Goal: Information Seeking & Learning: Learn about a topic

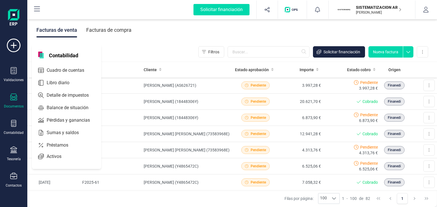
click at [14, 99] on icon at bounding box center [13, 97] width 7 height 7
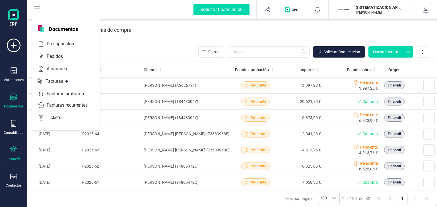
click at [14, 154] on div at bounding box center [13, 151] width 7 height 8
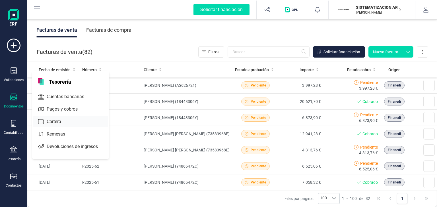
click at [55, 119] on span "Cartera" at bounding box center [57, 122] width 27 height 7
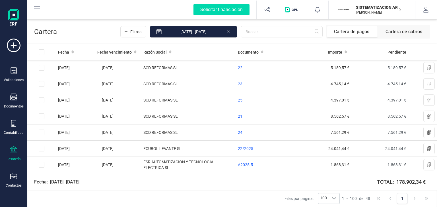
click at [378, 8] on p "SISTEMATIZACION ARQUITECTONICA EN REFORMAS SL" at bounding box center [378, 8] width 45 height 6
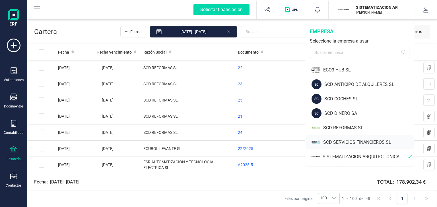
click at [344, 143] on div "SCD SERVICIOS FINANCIEROS SL" at bounding box center [368, 142] width 91 height 7
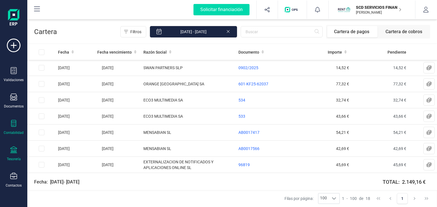
click at [13, 124] on icon at bounding box center [13, 123] width 7 height 7
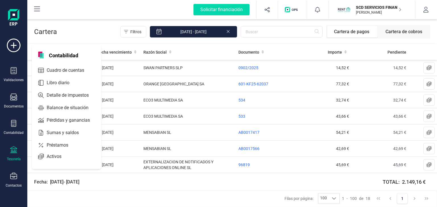
click at [14, 157] on div "Tesorería" at bounding box center [14, 159] width 14 height 5
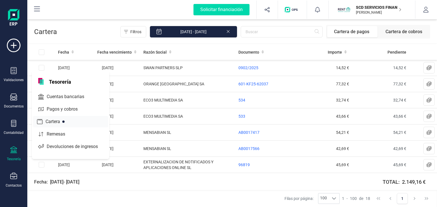
click at [55, 121] on span "Cartera" at bounding box center [56, 122] width 27 height 7
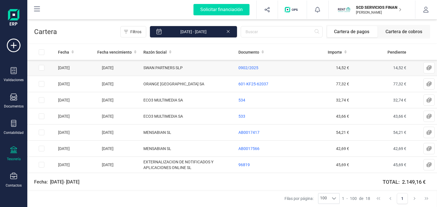
click at [42, 67] on input "Row Selected e5001c77-4ec6-4f69-bf09-0658725d23e6" at bounding box center [42, 68] width 6 height 6
checkbox input "true"
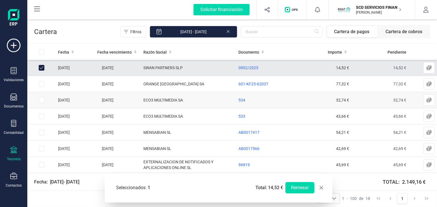
click at [40, 101] on input "Row Selected ff00a34b-6cca-430f-941e-0e433855cff0" at bounding box center [42, 100] width 6 height 6
checkbox input "true"
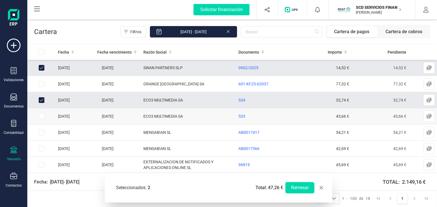
click at [42, 117] on input "Row Selected 6527eee0-bc4c-4b7b-9b2e-b5dfe3dd0c3a" at bounding box center [42, 117] width 6 height 6
checkbox input "true"
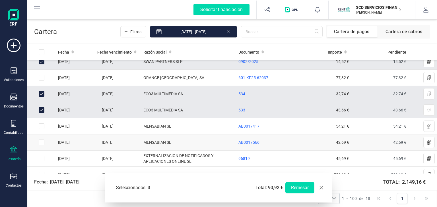
scroll to position [6, 0]
click at [244, 126] on span "AB0017417" at bounding box center [248, 126] width 21 height 5
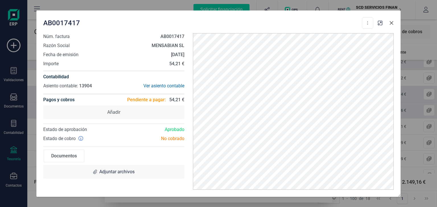
click at [391, 22] on icon "Close" at bounding box center [391, 23] width 4 height 4
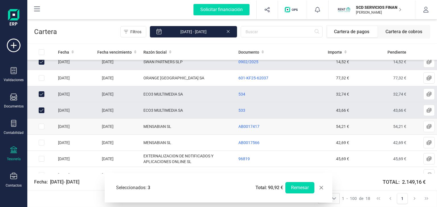
click at [40, 126] on input "Row Selected f0101aed-479d-47bd-9d12-15258723d23b" at bounding box center [42, 127] width 6 height 6
checkbox input "true"
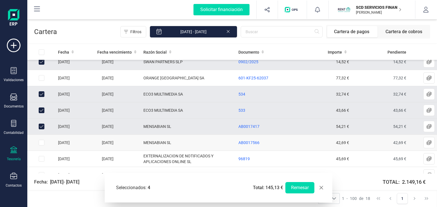
click at [43, 141] on input "Row Selected 9be5d9d7-a588-4479-aeff-c2735779e9b4" at bounding box center [42, 143] width 6 height 6
checkbox input "true"
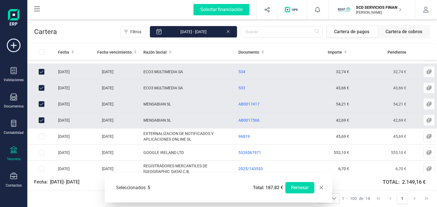
scroll to position [57, 0]
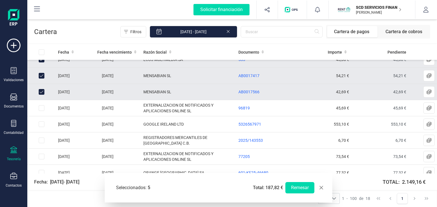
click at [322, 189] on span "button" at bounding box center [321, 188] width 5 height 5
checkbox input "false"
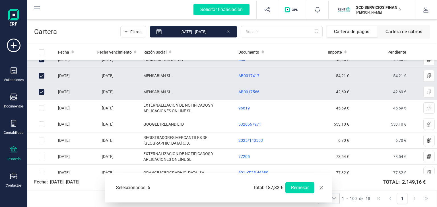
checkbox input "false"
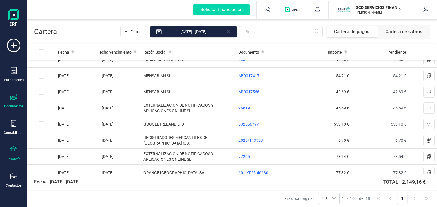
click at [11, 99] on icon at bounding box center [13, 97] width 7 height 7
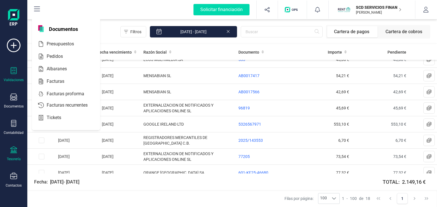
click at [14, 73] on icon at bounding box center [13, 70] width 7 height 7
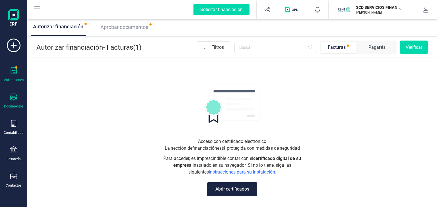
click at [17, 99] on div "Documentos" at bounding box center [13, 101] width 23 height 15
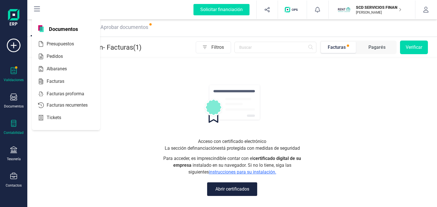
click at [15, 122] on icon at bounding box center [13, 123] width 7 height 7
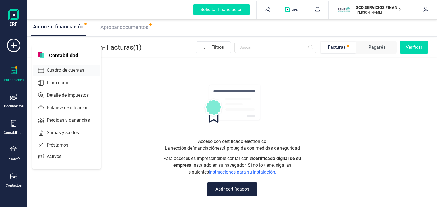
click at [68, 70] on span "Cuadro de cuentas" at bounding box center [69, 70] width 50 height 7
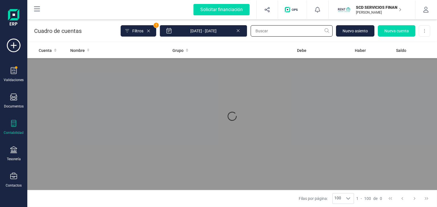
click at [269, 30] on input "text" at bounding box center [291, 30] width 82 height 11
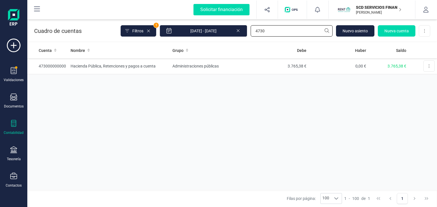
type input "4730"
click at [96, 65] on td "Hacienda Pública, Retenciones y pagos a cuenta" at bounding box center [119, 66] width 102 height 16
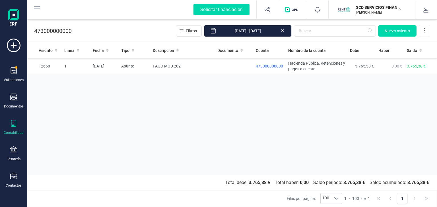
click at [283, 31] on icon at bounding box center [282, 30] width 5 height 6
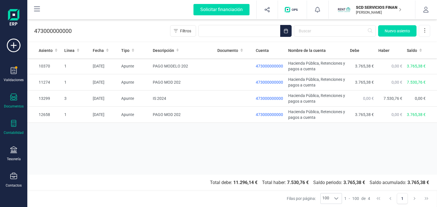
click at [14, 102] on div "Documentos" at bounding box center [13, 101] width 23 height 15
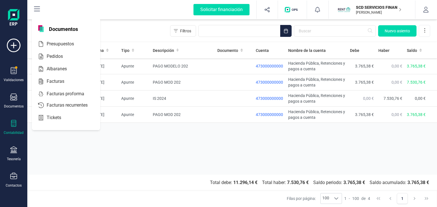
click at [14, 124] on icon at bounding box center [13, 123] width 7 height 7
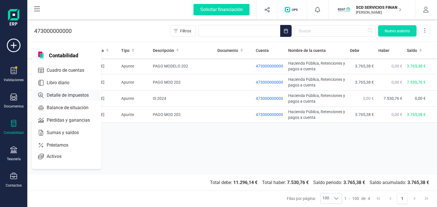
click at [65, 94] on span "Detalle de impuestos" at bounding box center [71, 95] width 55 height 7
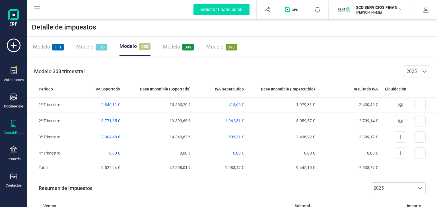
click at [132, 45] on span "Modelo" at bounding box center [127, 46] width 17 height 6
click at [234, 121] on span "1.062,51 €" at bounding box center [234, 121] width 19 height 5
click at [398, 121] on icon at bounding box center [400, 121] width 5 height 5
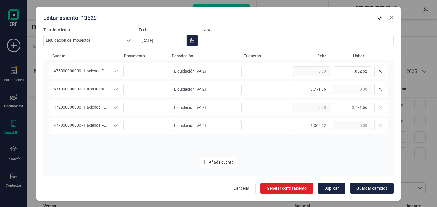
click at [390, 16] on icon "Close" at bounding box center [391, 18] width 4 height 4
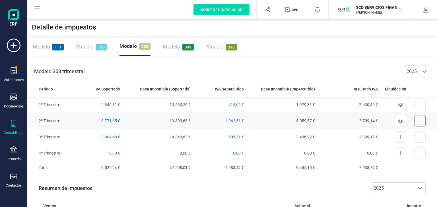
click at [418, 119] on button at bounding box center [419, 120] width 11 height 11
click at [398, 103] on icon at bounding box center [400, 105] width 5 height 5
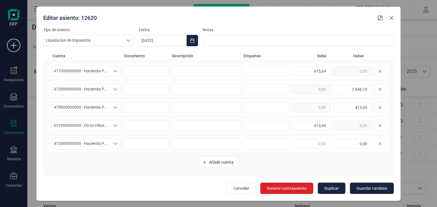
click at [392, 17] on icon "Close" at bounding box center [391, 18] width 5 height 5
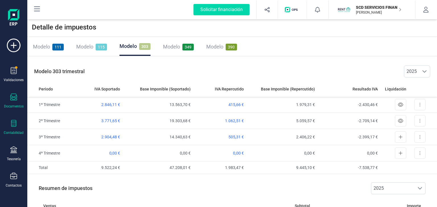
click at [16, 102] on div "Documentos" at bounding box center [13, 101] width 23 height 15
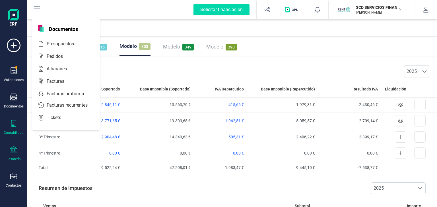
click at [9, 151] on div "Tesorería" at bounding box center [13, 154] width 23 height 15
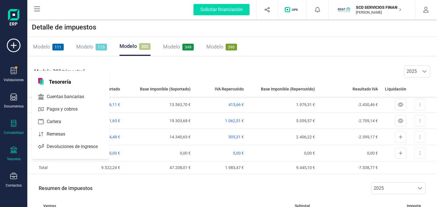
click at [19, 151] on div "Tesorería" at bounding box center [13, 154] width 23 height 15
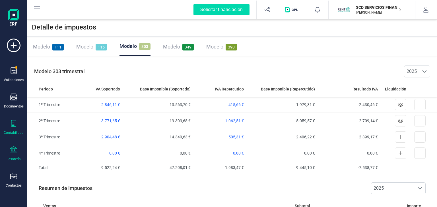
click at [11, 153] on icon at bounding box center [13, 150] width 7 height 7
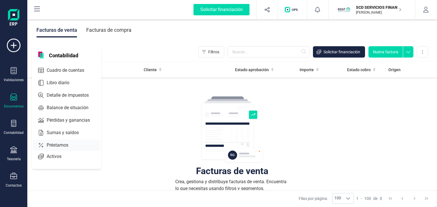
click at [51, 142] on span "Préstamos" at bounding box center [61, 145] width 34 height 7
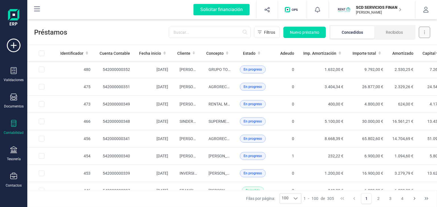
click at [427, 34] on button at bounding box center [423, 32] width 11 height 11
click at [318, 65] on td "1.632,00 €" at bounding box center [322, 69] width 49 height 17
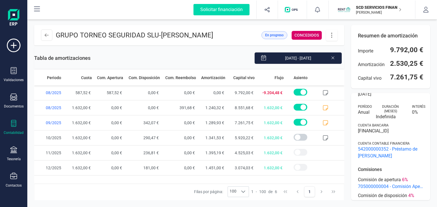
scroll to position [101, 0]
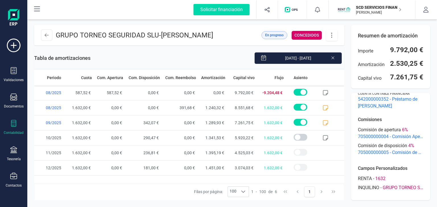
click at [11, 132] on div "Contabilidad" at bounding box center [14, 133] width 20 height 5
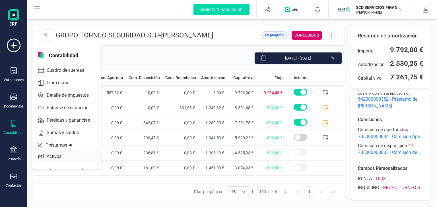
click at [59, 157] on span "Activos" at bounding box center [57, 156] width 27 height 7
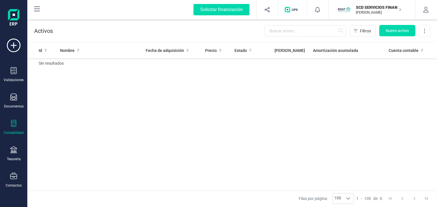
click at [14, 128] on div "Contabilidad" at bounding box center [13, 127] width 23 height 15
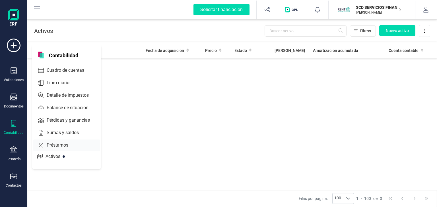
click at [64, 146] on span "Préstamos" at bounding box center [61, 145] width 34 height 7
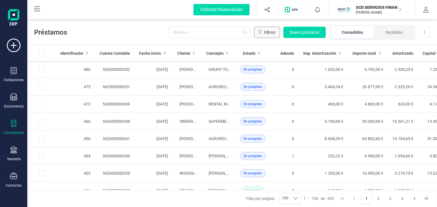
click at [266, 32] on span "Filtros" at bounding box center [269, 33] width 11 height 6
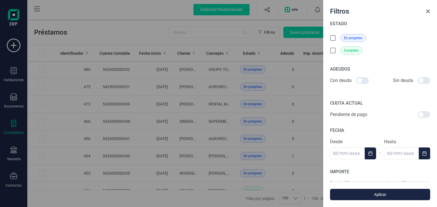
click at [333, 37] on icon at bounding box center [333, 39] width 6 height 6
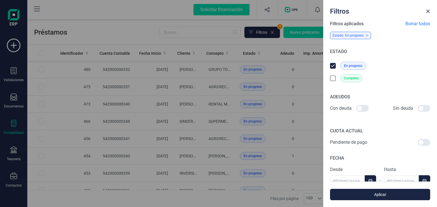
click at [359, 106] on div at bounding box center [362, 108] width 13 height 7
click at [356, 109] on input "checkbox" at bounding box center [356, 109] width 0 height 0
checkbox input "true"
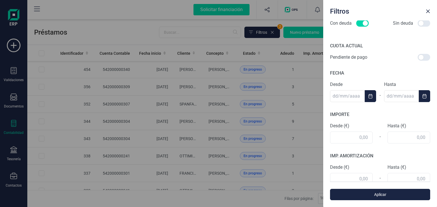
scroll to position [114, 0]
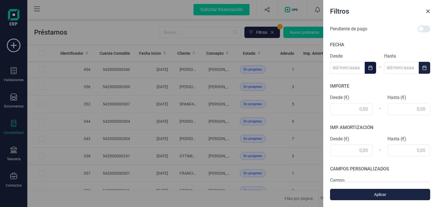
click at [368, 66] on icon "Choose Date" at bounding box center [370, 68] width 4 height 5
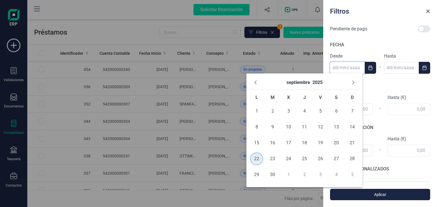
click at [253, 160] on span "22" at bounding box center [256, 158] width 11 height 11
type input "22/09/2025"
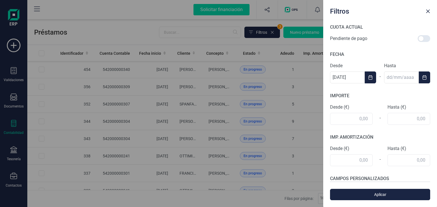
scroll to position [123, 0]
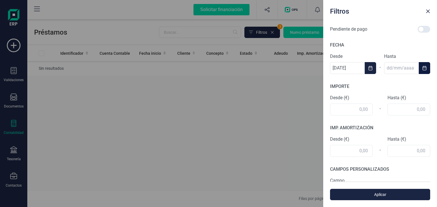
click at [422, 67] on icon "Choose Date" at bounding box center [424, 68] width 5 height 5
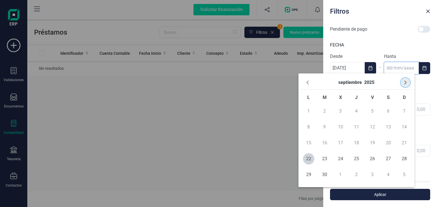
click at [403, 85] on button "Next Month" at bounding box center [404, 82] width 9 height 9
click at [338, 176] on span "31" at bounding box center [340, 174] width 11 height 11
type input "31/12/2025"
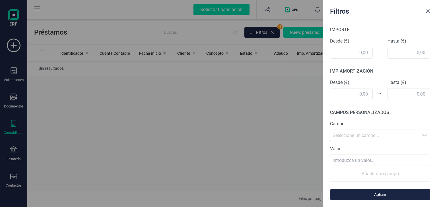
scroll to position [208, 0]
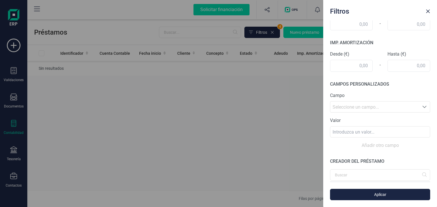
click at [374, 108] on span "Seleccione un campo..." at bounding box center [374, 107] width 89 height 11
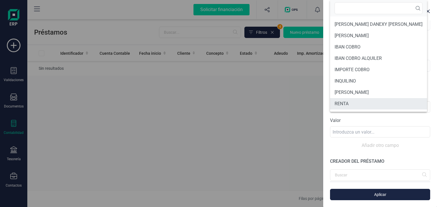
click at [362, 103] on li "RENTA" at bounding box center [378, 103] width 97 height 11
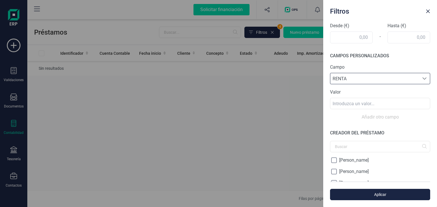
scroll to position [283, 0]
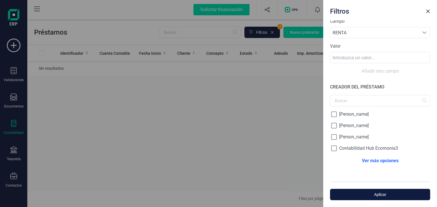
click at [376, 193] on span "Aplicar" at bounding box center [379, 195] width 87 height 6
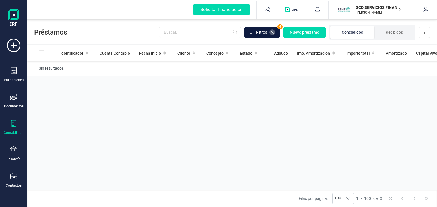
click at [272, 33] on icon at bounding box center [272, 32] width 5 height 5
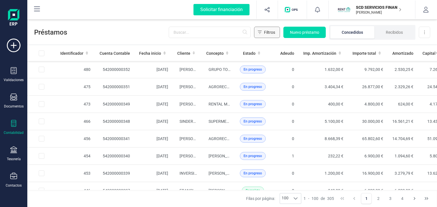
click at [267, 30] on span "Filtros" at bounding box center [269, 33] width 11 height 6
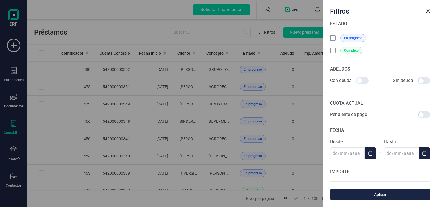
click at [331, 37] on icon at bounding box center [333, 39] width 6 height 6
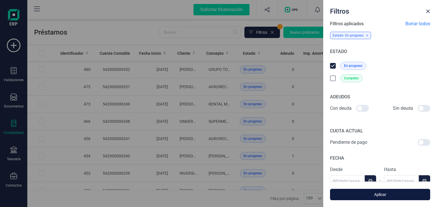
click at [376, 193] on span "Aplicar" at bounding box center [379, 195] width 87 height 6
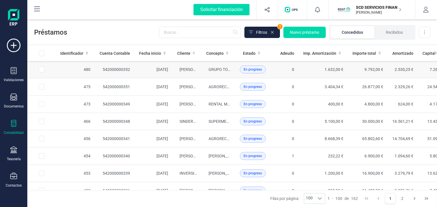
click at [155, 68] on td "[DATE]" at bounding box center [153, 69] width 38 height 17
click at [248, 104] on span "En progreso" at bounding box center [252, 104] width 18 height 5
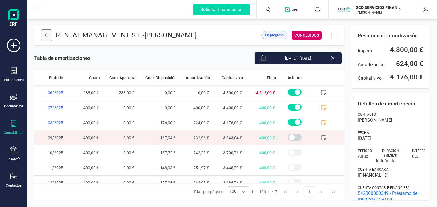
click at [45, 37] on icon at bounding box center [47, 35] width 4 height 5
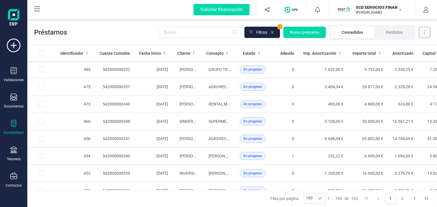
click at [426, 33] on button at bounding box center [423, 32] width 11 height 11
click at [409, 47] on span "Descargar Excel" at bounding box center [411, 46] width 28 height 6
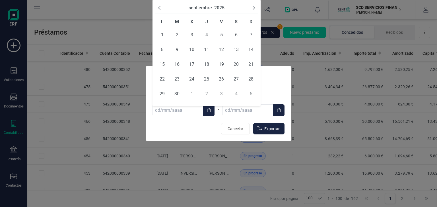
click at [158, 113] on input "text" at bounding box center [177, 111] width 51 height 12
click at [160, 32] on span "1" at bounding box center [162, 35] width 10 height 10
type input "[DATE]"
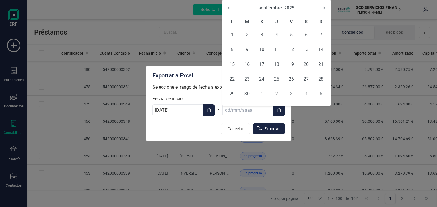
click at [232, 109] on input "text" at bounding box center [247, 111] width 51 height 12
click at [323, 6] on icon "Next Month" at bounding box center [323, 8] width 5 height 5
click at [264, 94] on span "31" at bounding box center [261, 94] width 10 height 10
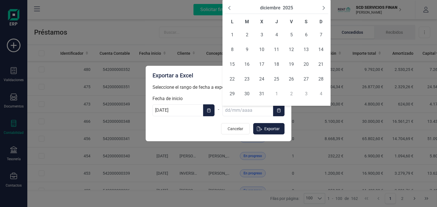
type input "31/12/2025"
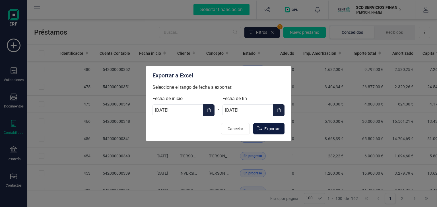
click at [267, 128] on span "Exportar" at bounding box center [271, 129] width 15 height 6
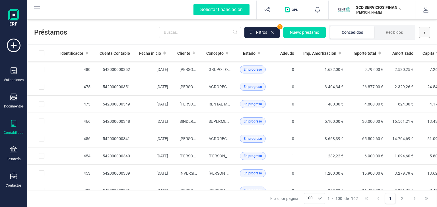
click at [422, 31] on button at bounding box center [423, 32] width 11 height 11
click at [36, 8] on icon at bounding box center [37, 9] width 7 height 7
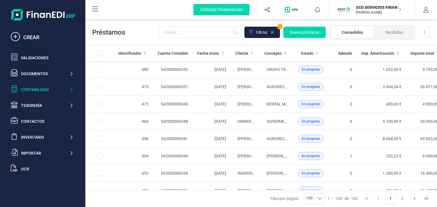
click at [92, 10] on icon at bounding box center [95, 9] width 7 height 7
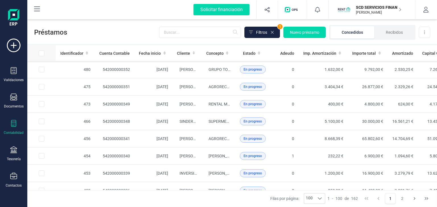
click at [41, 54] on input "All items unselected" at bounding box center [42, 54] width 6 height 6
checkbox input "true"
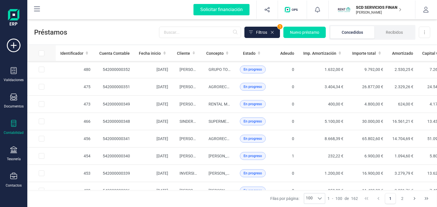
checkbox input "true"
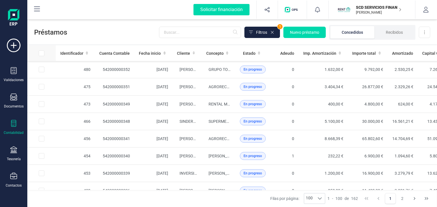
checkbox input "true"
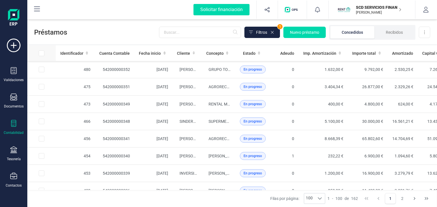
checkbox input "true"
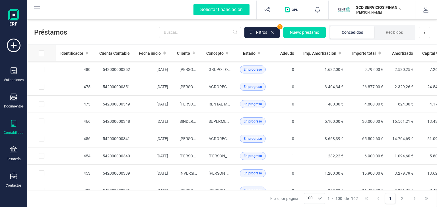
checkbox input "true"
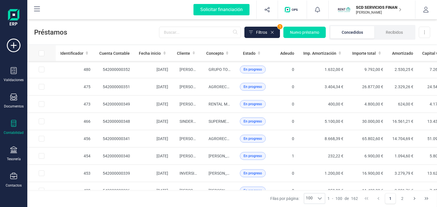
checkbox input "true"
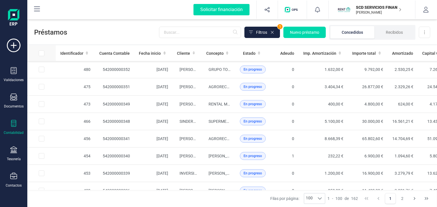
checkbox input "true"
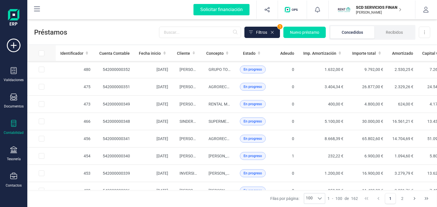
checkbox input "true"
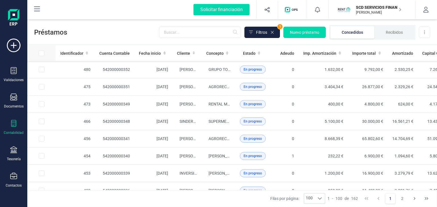
checkbox input "true"
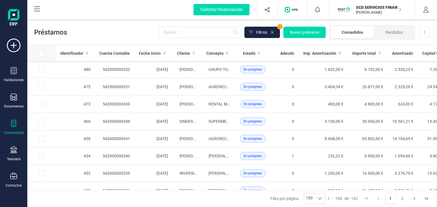
checkbox input "true"
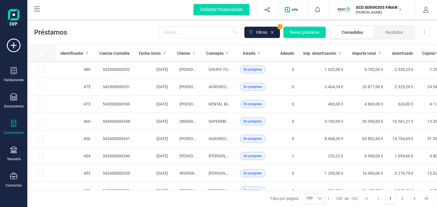
checkbox input "true"
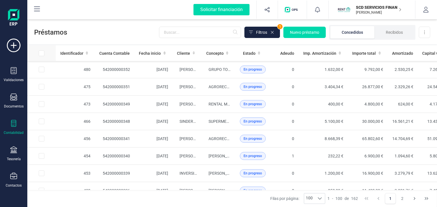
checkbox input "true"
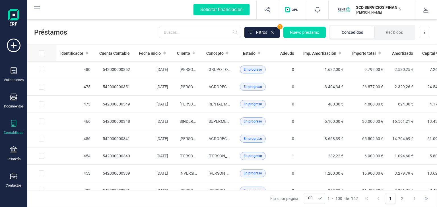
checkbox input "true"
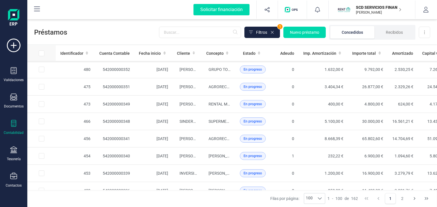
checkbox input "true"
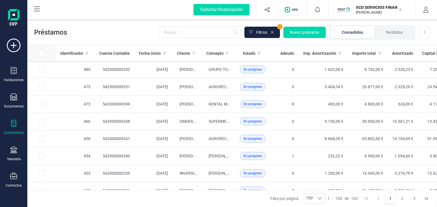
checkbox input "true"
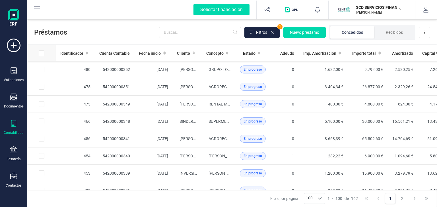
checkbox input "true"
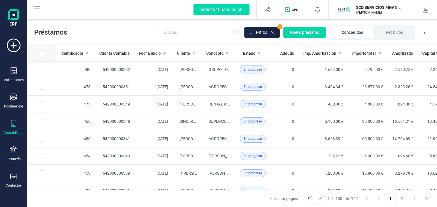
checkbox input "true"
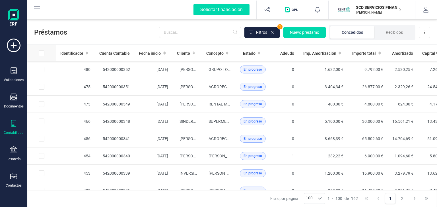
checkbox input "true"
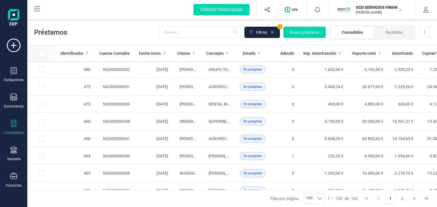
checkbox input "true"
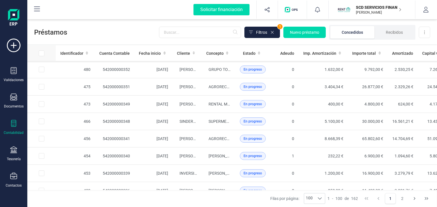
checkbox input "true"
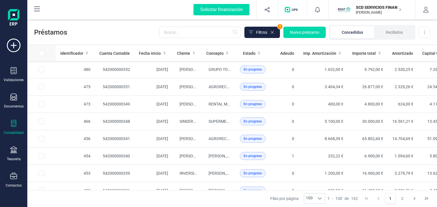
checkbox input "true"
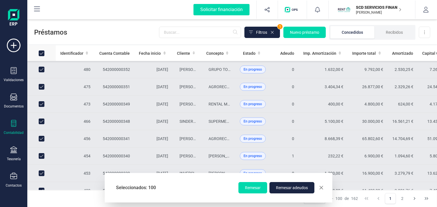
click at [41, 54] on input "All items selected" at bounding box center [42, 54] width 6 height 6
checkbox input "false"
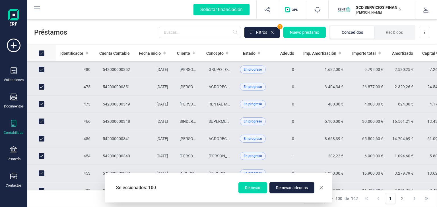
checkbox input "false"
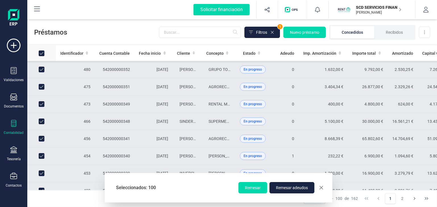
checkbox input "false"
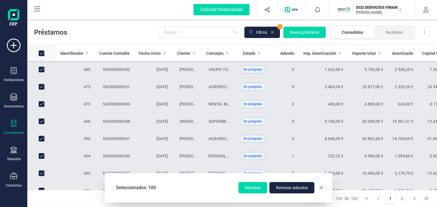
checkbox input "false"
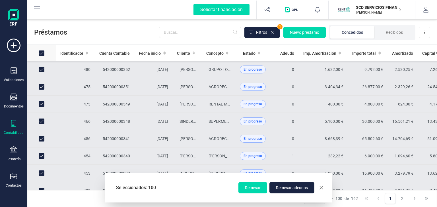
checkbox input "false"
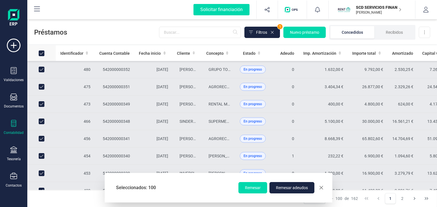
checkbox input "false"
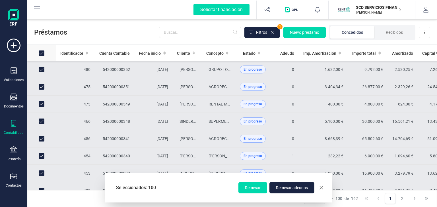
checkbox input "false"
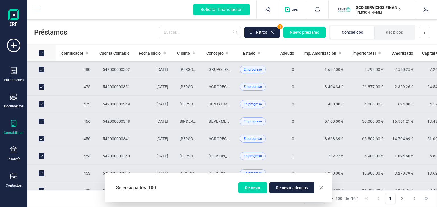
checkbox input "false"
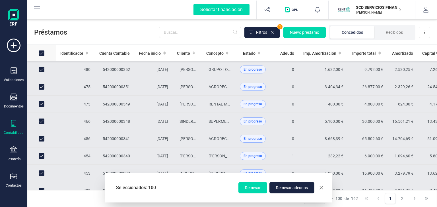
checkbox input "false"
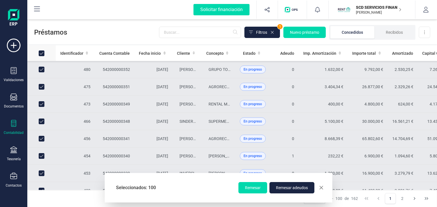
checkbox input "false"
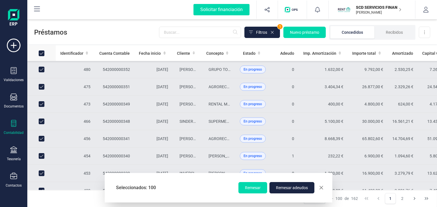
checkbox input "false"
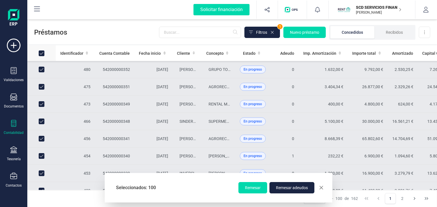
checkbox input "false"
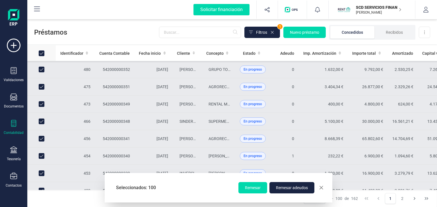
checkbox input "false"
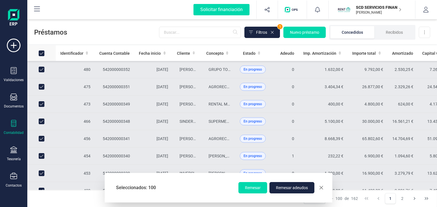
checkbox input "false"
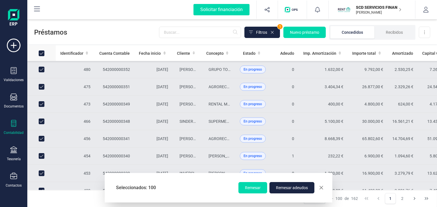
checkbox input "false"
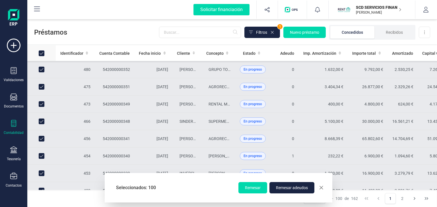
checkbox input "false"
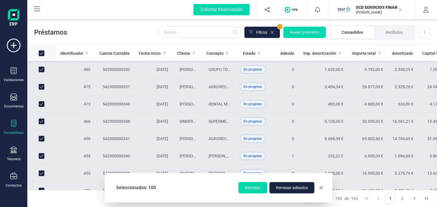
checkbox input "false"
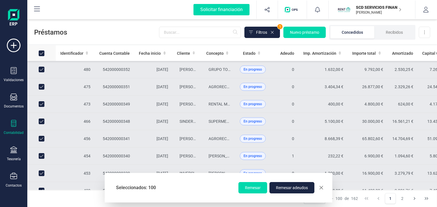
checkbox input "false"
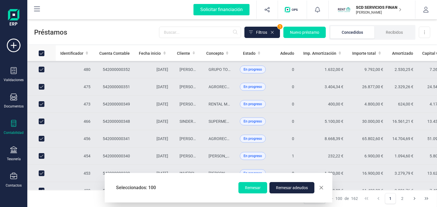
checkbox input "false"
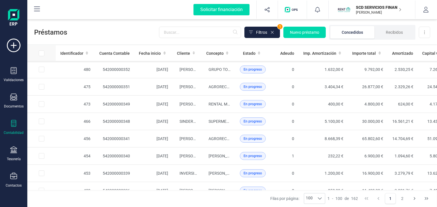
click at [41, 53] on input "All items unselected" at bounding box center [42, 54] width 6 height 6
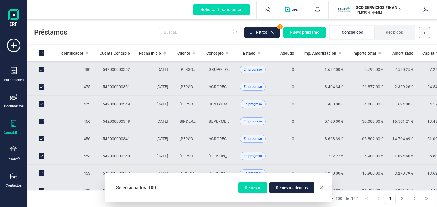
click at [425, 34] on button at bounding box center [423, 32] width 11 height 11
click at [406, 46] on span "Descargar Excel" at bounding box center [411, 46] width 28 height 6
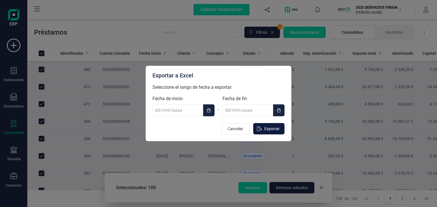
click at [264, 128] on button "Exportar" at bounding box center [268, 128] width 31 height 11
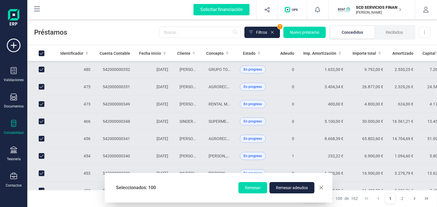
click at [321, 188] on span "button" at bounding box center [321, 188] width 5 height 5
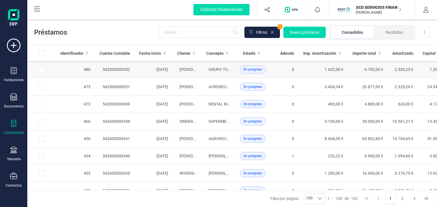
click at [247, 69] on span "En progreso" at bounding box center [252, 69] width 18 height 5
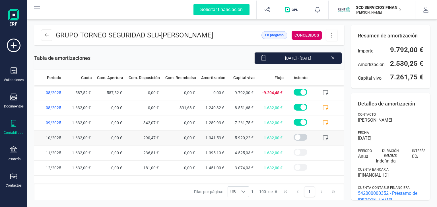
click at [247, 139] on span "5.920,22 €" at bounding box center [241, 138] width 29 height 15
click at [265, 138] on span "1.632,00 €" at bounding box center [271, 138] width 29 height 15
click at [269, 155] on span "1.632,00 €" at bounding box center [271, 153] width 29 height 15
click at [326, 124] on icon at bounding box center [325, 123] width 6 height 6
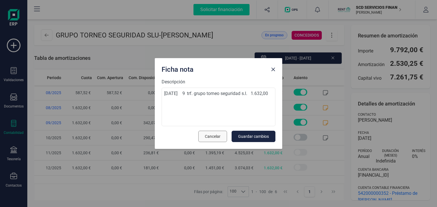
click at [206, 137] on span "Cancelar" at bounding box center [213, 137] width 16 height 6
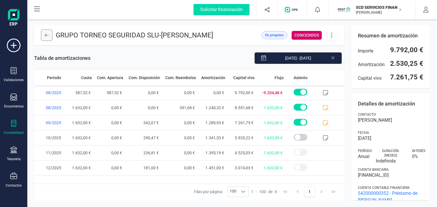
click at [45, 36] on icon at bounding box center [47, 35] width 4 height 5
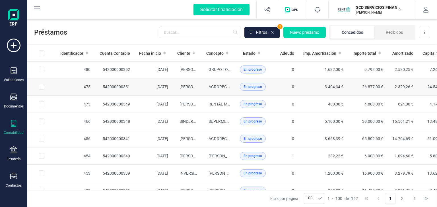
click at [255, 86] on span "En progreso" at bounding box center [252, 86] width 18 height 5
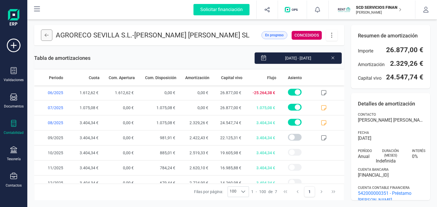
click at [50, 34] on button at bounding box center [46, 35] width 11 height 11
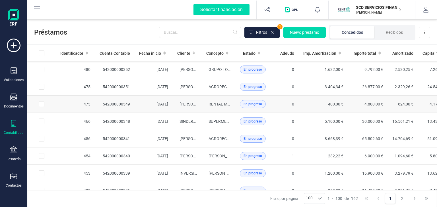
click at [250, 105] on span "En progreso" at bounding box center [252, 104] width 18 height 5
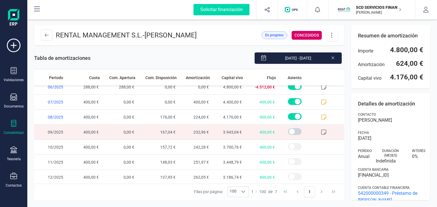
scroll to position [7, 0]
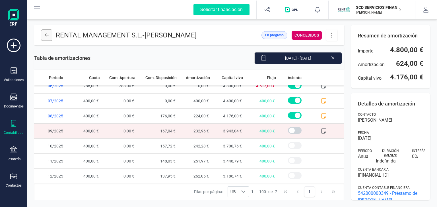
click at [45, 35] on icon at bounding box center [47, 35] width 4 height 5
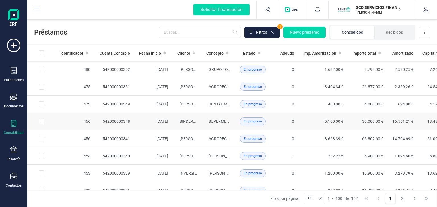
click at [247, 121] on span "En progreso" at bounding box center [252, 121] width 18 height 5
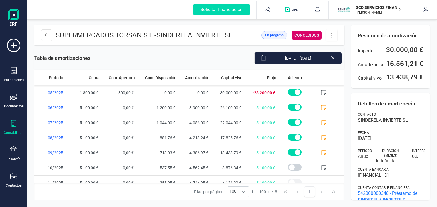
scroll to position [22, 0]
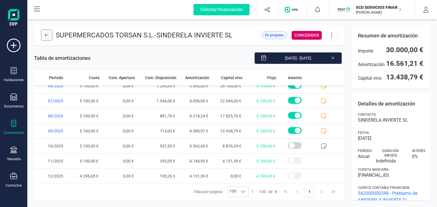
click at [48, 37] on icon at bounding box center [47, 35] width 4 height 5
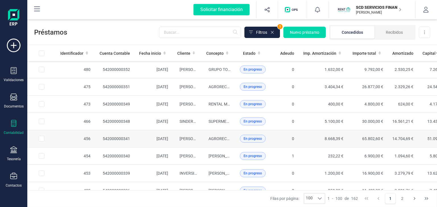
click at [243, 136] on span "En progreso" at bounding box center [252, 138] width 18 height 5
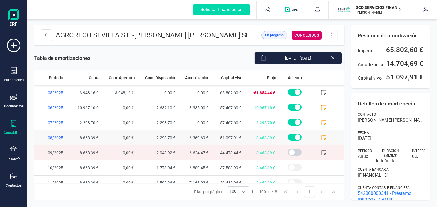
click at [321, 136] on icon at bounding box center [324, 138] width 6 height 6
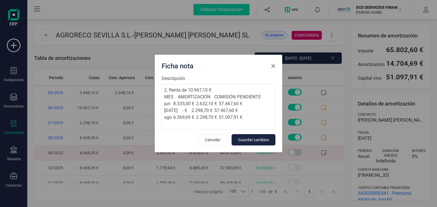
click at [272, 64] on span "Close" at bounding box center [273, 66] width 5 height 5
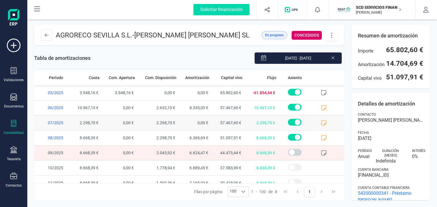
scroll to position [22, 0]
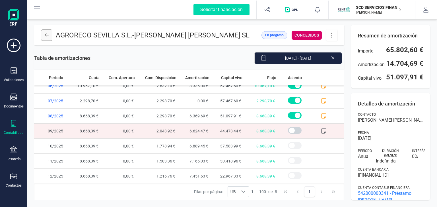
click at [44, 33] on button at bounding box center [46, 35] width 11 height 11
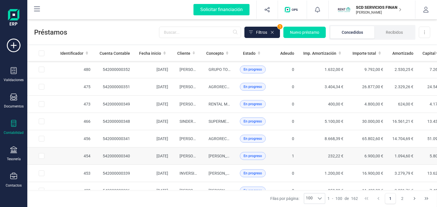
click at [245, 159] on span "En progreso" at bounding box center [253, 156] width 26 height 8
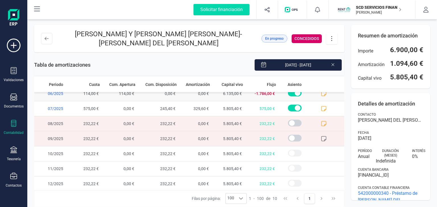
scroll to position [52, 0]
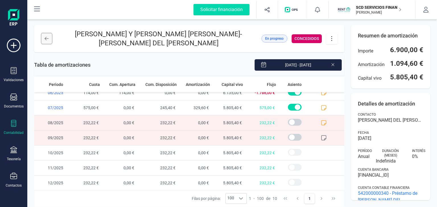
click at [47, 37] on icon at bounding box center [47, 38] width 4 height 5
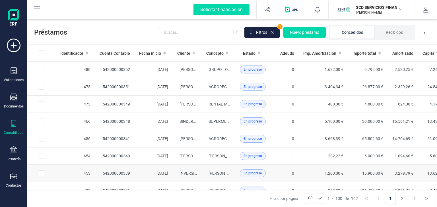
click at [255, 171] on span "En progreso" at bounding box center [252, 173] width 18 height 5
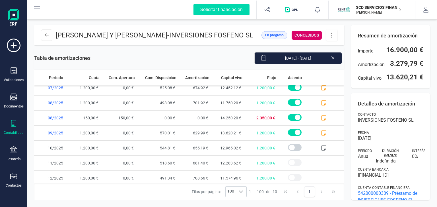
scroll to position [52, 0]
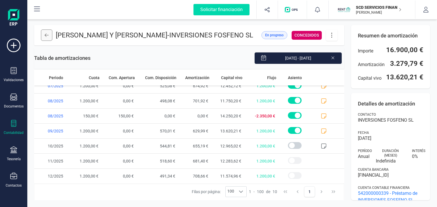
click at [46, 41] on button at bounding box center [46, 35] width 11 height 11
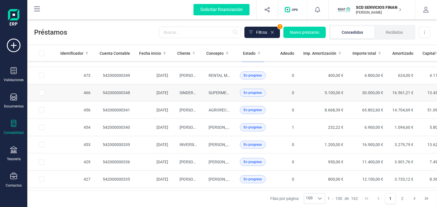
scroll to position [57, 0]
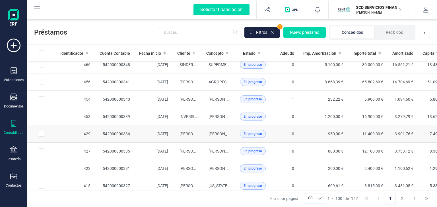
click at [240, 132] on span "En progreso" at bounding box center [253, 134] width 26 height 8
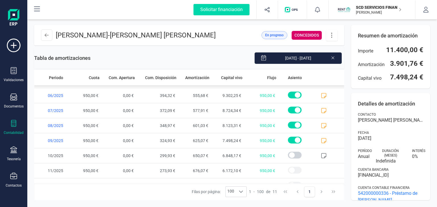
scroll to position [67, 0]
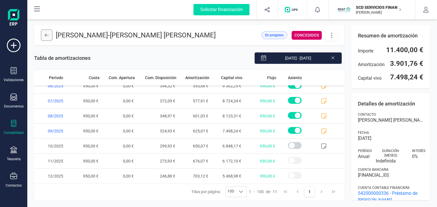
click at [51, 33] on button at bounding box center [46, 35] width 11 height 11
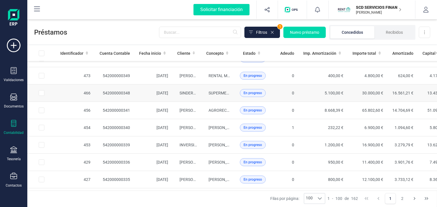
scroll to position [57, 0]
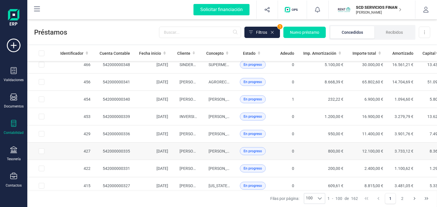
click at [250, 149] on span "En progreso" at bounding box center [252, 151] width 18 height 5
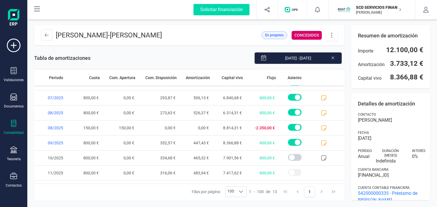
scroll to position [97, 0]
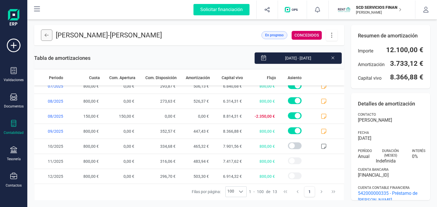
click at [46, 36] on icon at bounding box center [47, 35] width 4 height 5
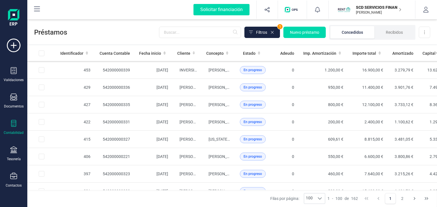
scroll to position [114, 0]
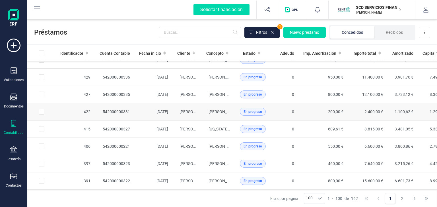
click at [245, 109] on span "En progreso" at bounding box center [252, 111] width 18 height 5
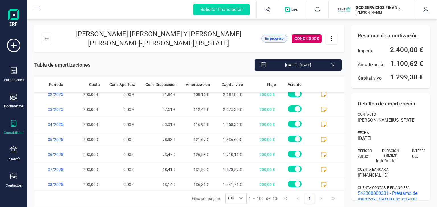
scroll to position [97, 0]
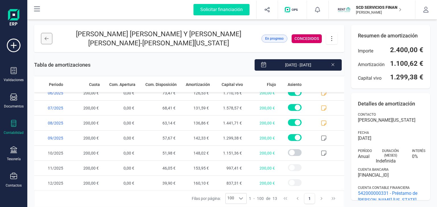
click at [47, 41] on button at bounding box center [46, 38] width 11 height 11
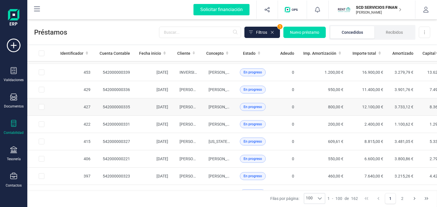
scroll to position [114, 0]
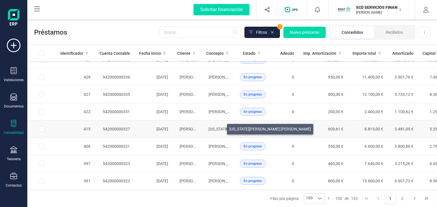
click at [220, 128] on span "VIRGINIA GARCIA CARBALLO" at bounding box center [249, 129] width 82 height 5
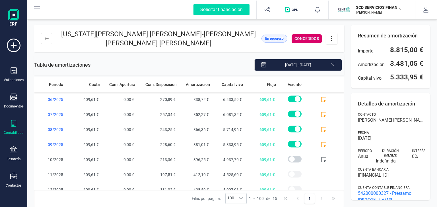
scroll to position [127, 0]
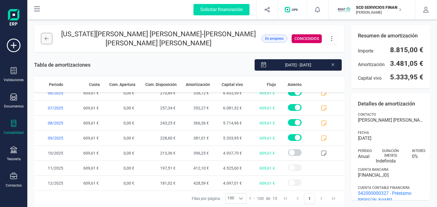
click at [45, 36] on icon at bounding box center [47, 38] width 4 height 5
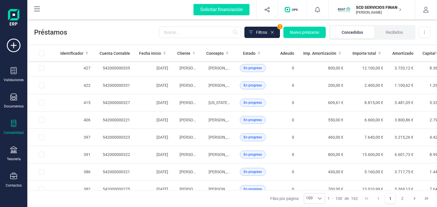
scroll to position [142, 0]
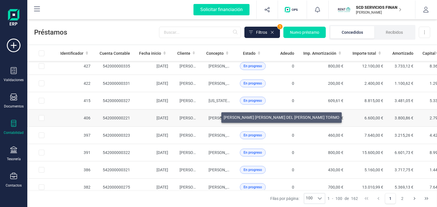
click at [214, 116] on span "MARIA JOSE GARCIA CERDA - MARIA DEL PILAR FERNANDEZ TORMO" at bounding box center [266, 118] width 116 height 5
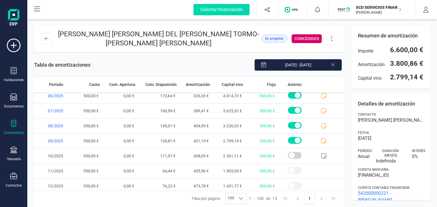
scroll to position [127, 0]
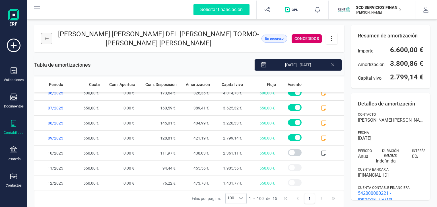
click at [45, 37] on icon at bounding box center [47, 38] width 4 height 5
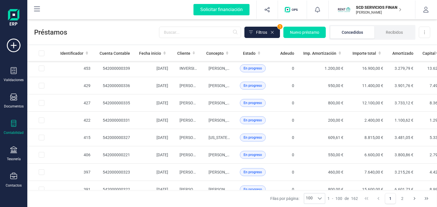
scroll to position [114, 0]
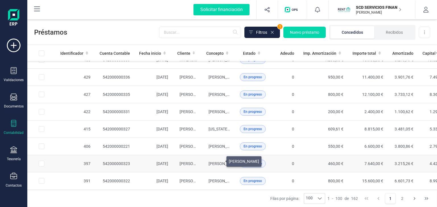
click at [219, 162] on span "RODRIGO MARTINEZ VIRUMBRALES" at bounding box center [223, 164] width 30 height 5
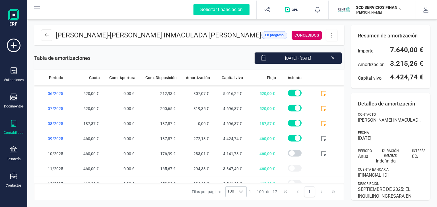
scroll to position [157, 0]
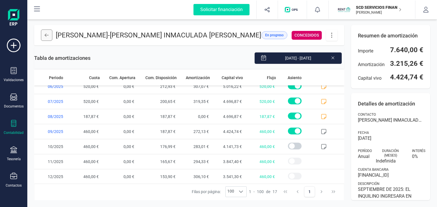
click at [49, 41] on button at bounding box center [46, 35] width 11 height 11
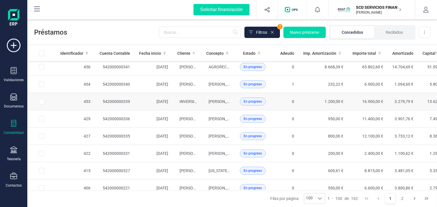
scroll to position [85, 0]
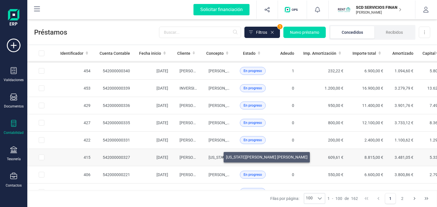
click at [217, 156] on span "VIRGINIA GARCIA CARBALLO" at bounding box center [249, 157] width 82 height 5
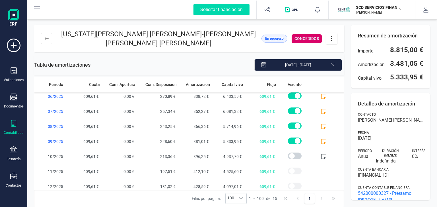
scroll to position [127, 0]
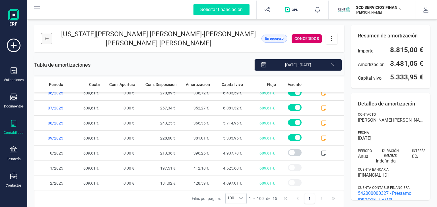
click at [46, 36] on icon at bounding box center [47, 38] width 4 height 5
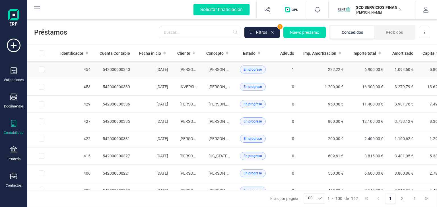
scroll to position [114, 0]
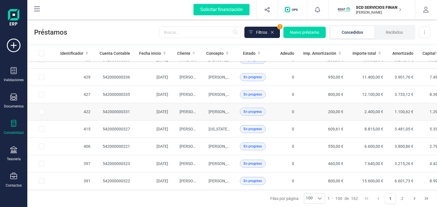
click at [240, 111] on span "En progreso" at bounding box center [253, 112] width 26 height 8
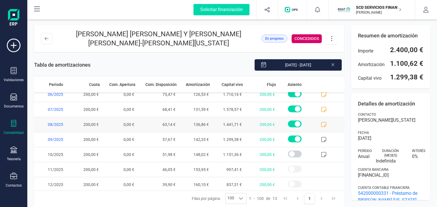
scroll to position [97, 0]
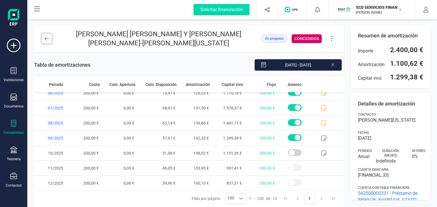
click at [50, 39] on button at bounding box center [46, 38] width 11 height 11
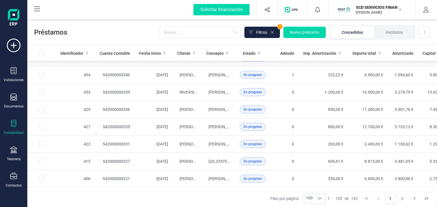
scroll to position [85, 0]
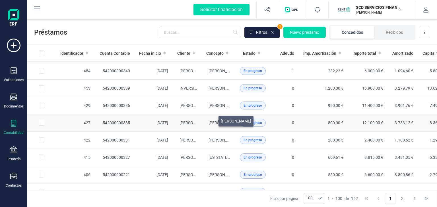
click at [211, 121] on span "ISABEL FELKAMP CACERES" at bounding box center [223, 123] width 30 height 5
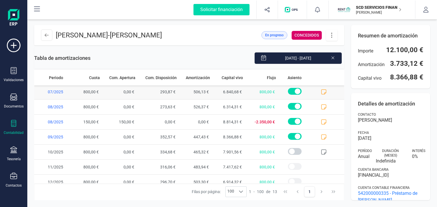
scroll to position [97, 0]
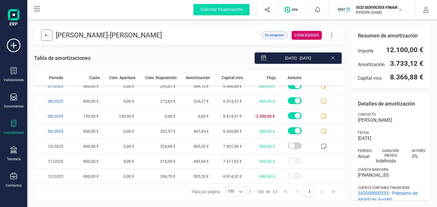
click at [47, 36] on icon at bounding box center [47, 35] width 4 height 5
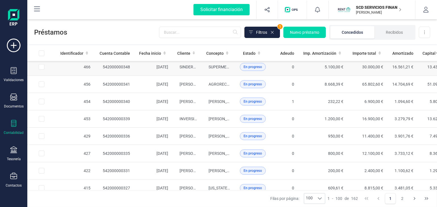
scroll to position [57, 0]
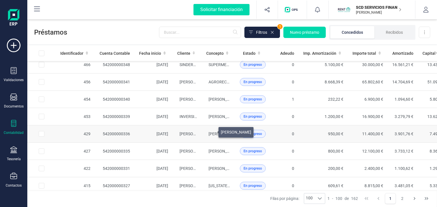
click at [211, 132] on span "MASSIMO COLUMNI" at bounding box center [223, 134] width 30 height 5
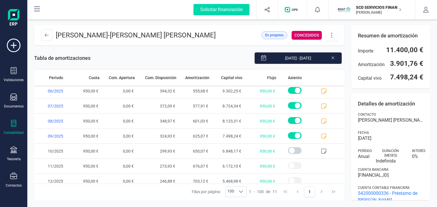
scroll to position [67, 0]
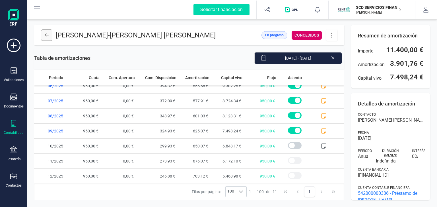
click at [46, 36] on icon at bounding box center [47, 35] width 4 height 3
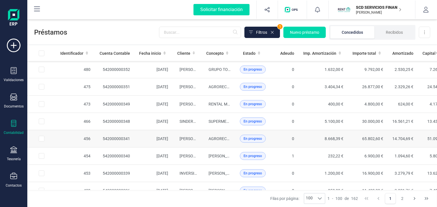
scroll to position [28, 0]
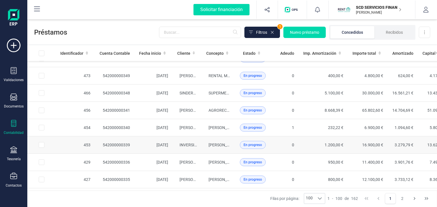
click at [240, 144] on span "En progreso" at bounding box center [253, 145] width 26 height 8
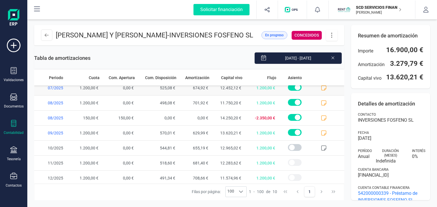
scroll to position [52, 0]
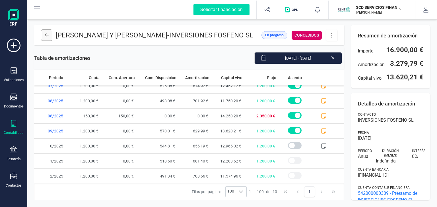
click at [45, 38] on icon at bounding box center [47, 35] width 4 height 5
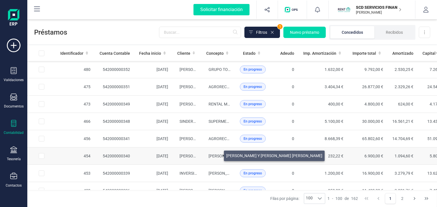
click at [217, 155] on span "CRISTINA ROMERO PARADA Y DAVID GAGO LUNA" at bounding box center [256, 156] width 96 height 5
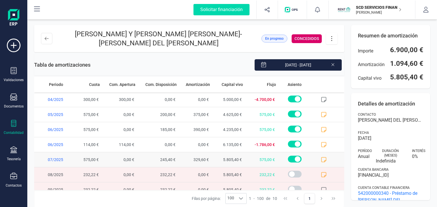
scroll to position [52, 0]
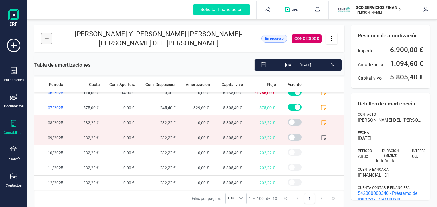
click at [47, 38] on icon at bounding box center [47, 38] width 4 height 5
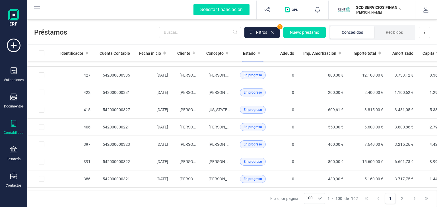
scroll to position [142, 0]
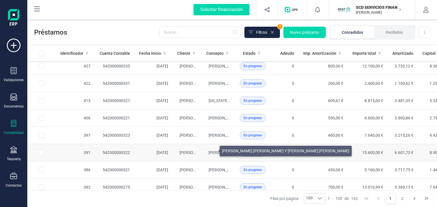
click at [213, 151] on span "ADRIAN MIGUEL MARTIN NAVARRO Y LAURA VICTORIA NAVARRO HERNANDEZ" at bounding box center [271, 153] width 127 height 5
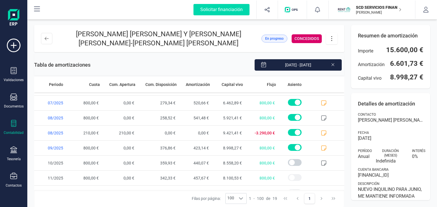
scroll to position [187, 0]
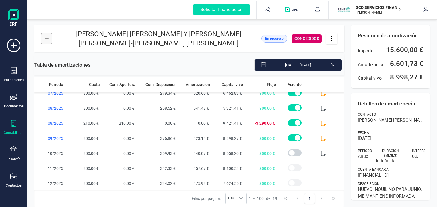
click at [43, 38] on button at bounding box center [46, 38] width 11 height 11
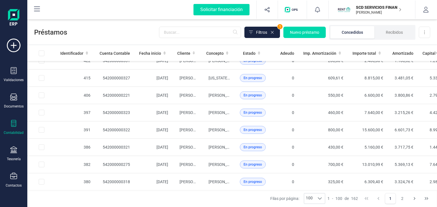
scroll to position [199, 0]
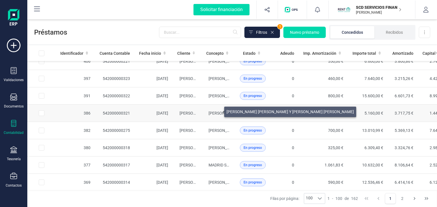
click at [217, 111] on span "JUAN MANUEL DIAZ LOPEZ Y LAURA SALA ESCRIVÁ" at bounding box center [271, 113] width 127 height 5
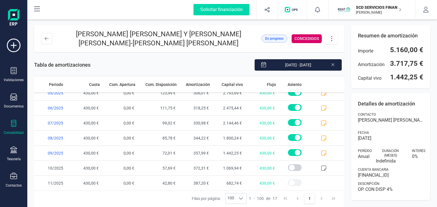
scroll to position [157, 0]
click at [321, 136] on icon at bounding box center [324, 139] width 6 height 6
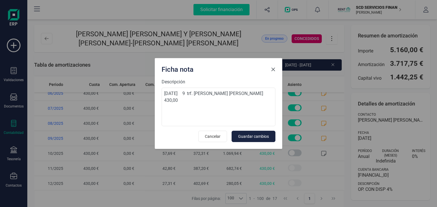
click at [272, 72] on button "Close" at bounding box center [272, 69] width 9 height 9
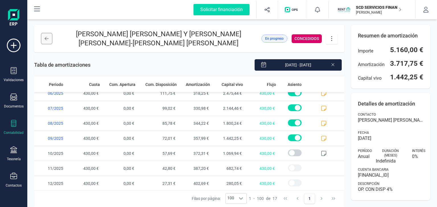
click at [43, 40] on button at bounding box center [46, 38] width 11 height 11
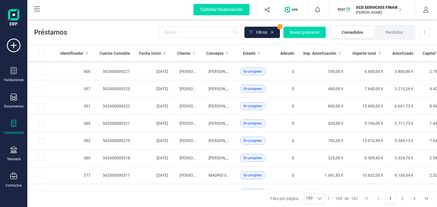
scroll to position [199, 0]
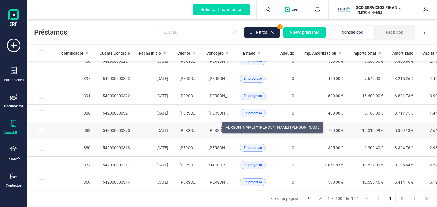
click at [215, 128] on span "MONTSERRAT LAZARO MOIX Y EZEQUIEL FERIA CARRASCO" at bounding box center [256, 130] width 96 height 5
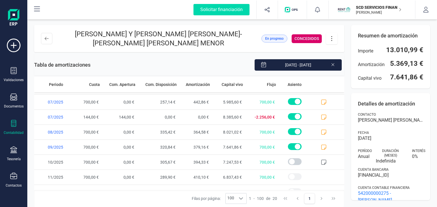
scroll to position [202, 0]
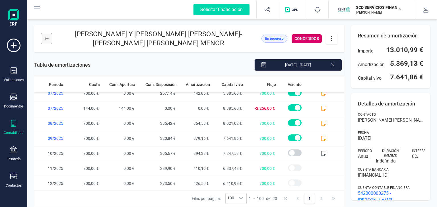
click at [45, 40] on icon at bounding box center [47, 38] width 4 height 5
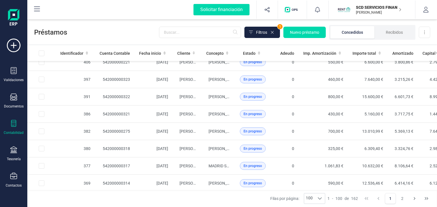
scroll to position [199, 0]
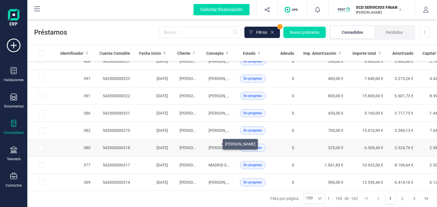
click at [216, 146] on span "EVA VEGA CUETO" at bounding box center [223, 148] width 30 height 5
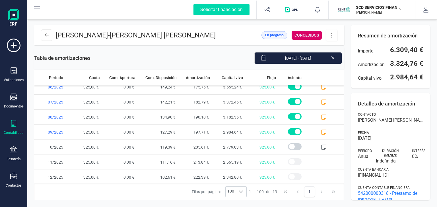
scroll to position [187, 0]
click at [321, 130] on icon at bounding box center [324, 132] width 6 height 6
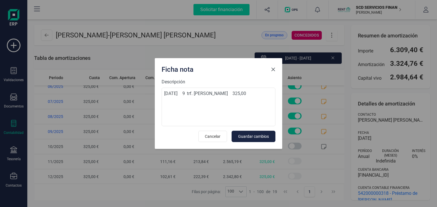
click at [274, 70] on span "Close" at bounding box center [273, 69] width 5 height 5
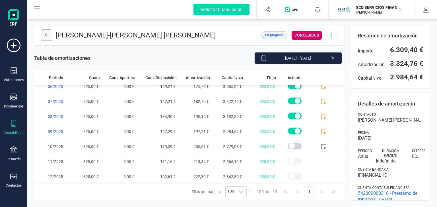
click at [45, 33] on icon at bounding box center [47, 35] width 4 height 5
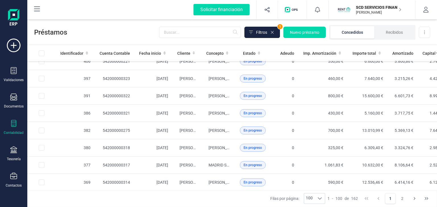
scroll to position [227, 0]
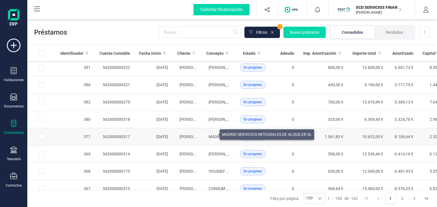
click at [213, 135] on span "MADRID SERVICIOS INTEGRALES DE ALQUILER SL" at bounding box center [253, 137] width 90 height 5
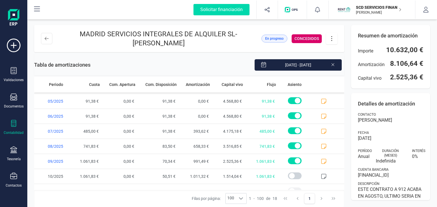
scroll to position [172, 0]
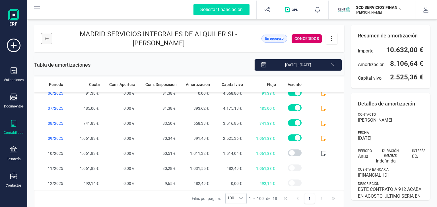
click at [47, 40] on icon at bounding box center [47, 38] width 4 height 5
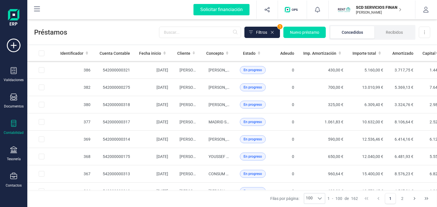
scroll to position [256, 0]
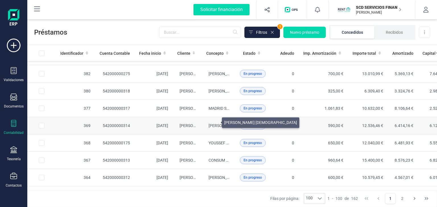
click at [215, 124] on span "ANTONIO MEJIAS PASTOR" at bounding box center [244, 126] width 73 height 5
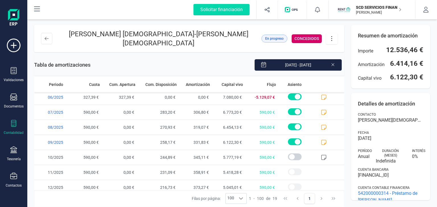
scroll to position [187, 0]
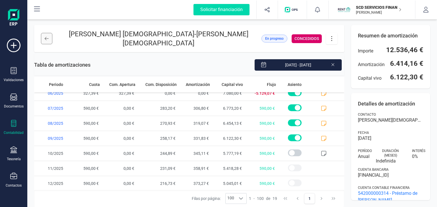
click at [44, 39] on button at bounding box center [46, 38] width 11 height 11
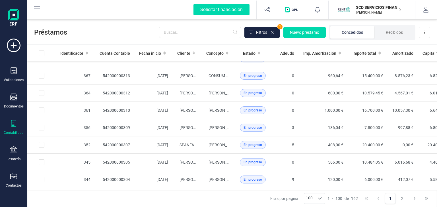
scroll to position [313, 0]
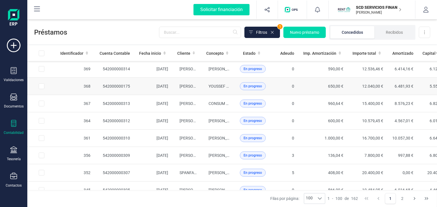
click at [212, 80] on td "YOUSSEF EL BADRA" at bounding box center [219, 86] width 34 height 17
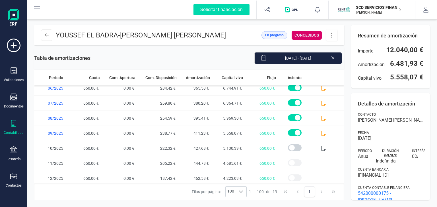
scroll to position [187, 0]
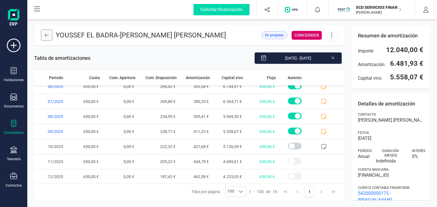
click at [47, 34] on icon at bounding box center [47, 35] width 4 height 5
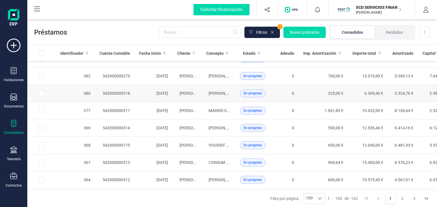
scroll to position [256, 0]
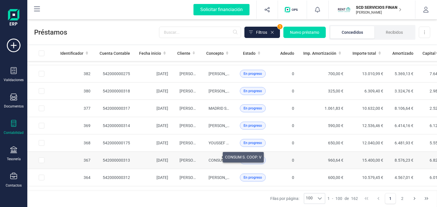
click at [216, 158] on span "CONSUM S. COOP. V" at bounding box center [226, 160] width 36 height 5
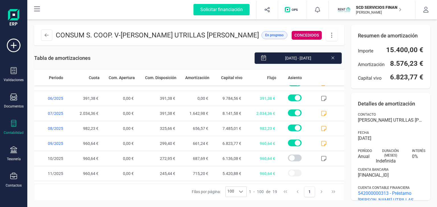
scroll to position [187, 0]
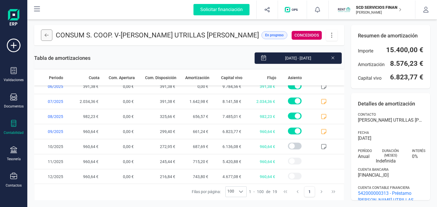
click at [43, 35] on button at bounding box center [46, 35] width 11 height 11
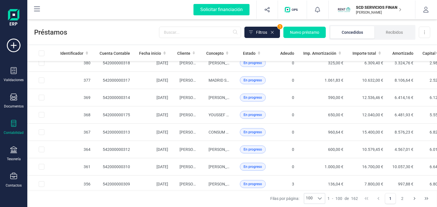
scroll to position [284, 0]
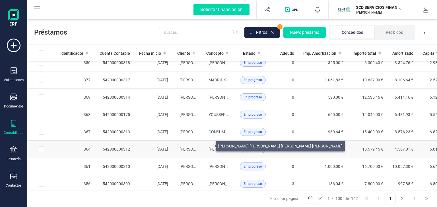
click at [209, 147] on span "MARTINEZ DIAZ GRUENCHEING VAI-CARDENAS DUQUE HAROLD JAVIER" at bounding box center [270, 149] width 124 height 5
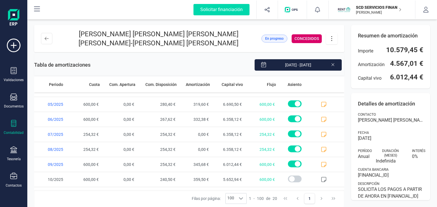
scroll to position [202, 0]
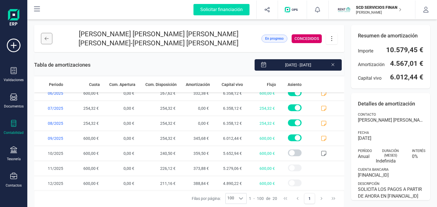
click at [49, 38] on button at bounding box center [46, 38] width 11 height 11
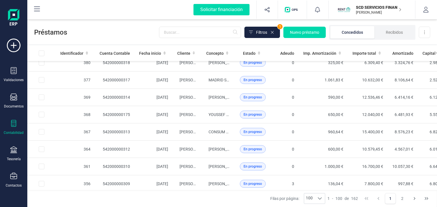
scroll to position [313, 0]
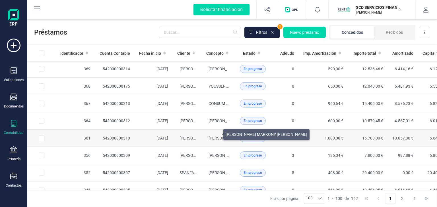
click at [216, 136] on span "EVANDER MARKONY ESCOBAR CANU" at bounding box center [249, 138] width 82 height 5
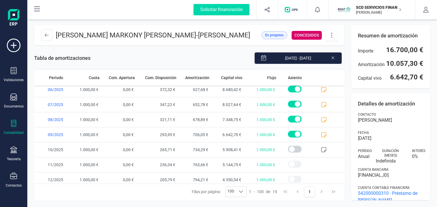
scroll to position [187, 0]
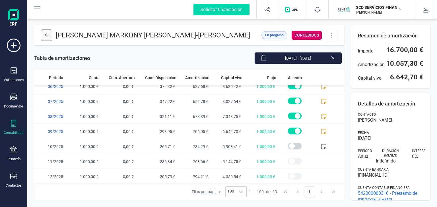
click at [45, 34] on icon at bounding box center [47, 35] width 4 height 5
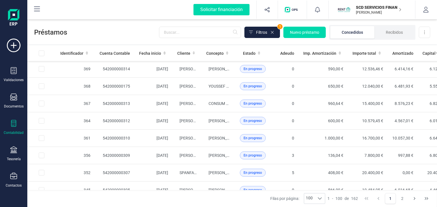
scroll to position [313, 0]
click at [215, 153] on span "PAOLA DANIELA STANCAMPIANO" at bounding box center [239, 155] width 62 height 5
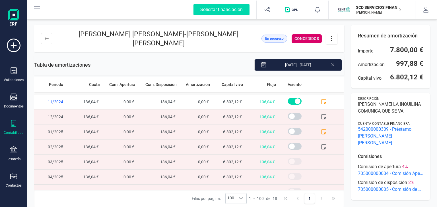
scroll to position [57, 0]
click at [321, 130] on icon at bounding box center [324, 133] width 6 height 6
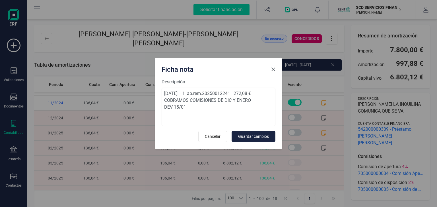
click at [273, 66] on button "Close" at bounding box center [272, 69] width 9 height 9
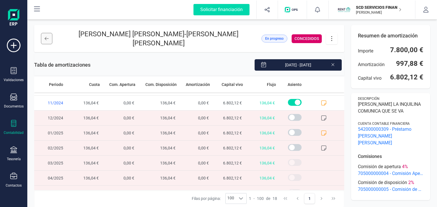
click at [45, 37] on icon at bounding box center [47, 38] width 4 height 3
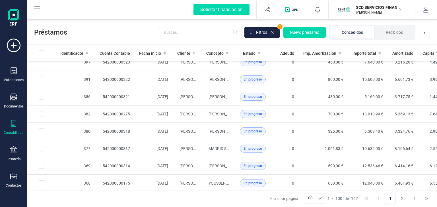
scroll to position [313, 0]
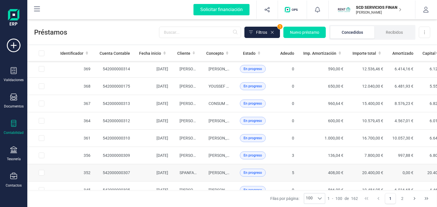
click at [215, 166] on td "BEGOÑA PALAZON GUZMAN - LAVANDERIA INDUSTRIAL CC EL ZOCO MARBELLA" at bounding box center [219, 173] width 34 height 17
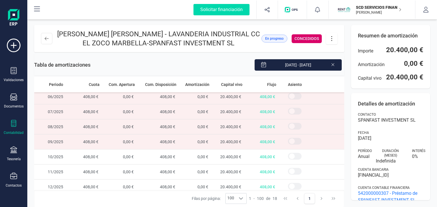
scroll to position [172, 0]
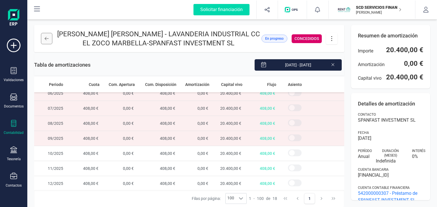
click at [48, 36] on icon at bounding box center [47, 38] width 4 height 5
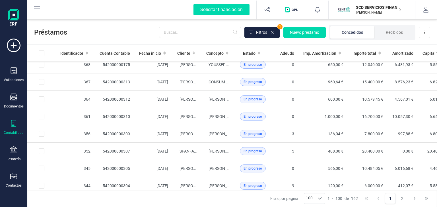
scroll to position [341, 0]
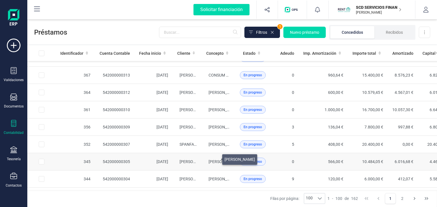
click at [215, 160] on span "DANIEL PARDO MARTIN" at bounding box center [223, 162] width 30 height 5
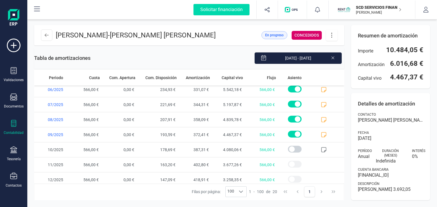
scroll to position [202, 0]
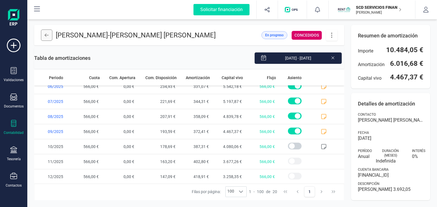
click at [47, 35] on icon at bounding box center [47, 35] width 4 height 3
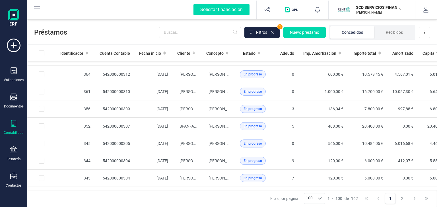
scroll to position [369, 0]
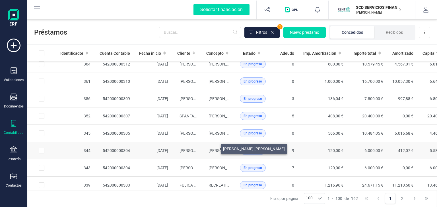
click at [214, 149] on span "ANGELICA MARIA ALIAGA RODRIGUEZ" at bounding box center [239, 151] width 62 height 5
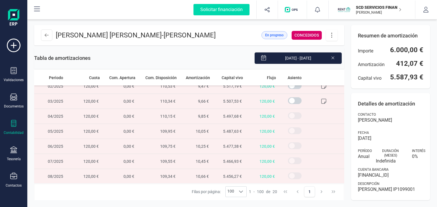
scroll to position [202, 0]
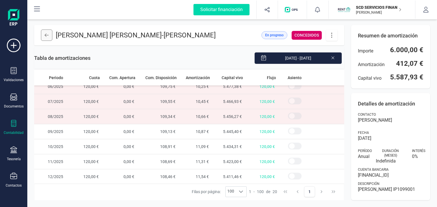
click at [45, 37] on icon at bounding box center [47, 35] width 4 height 5
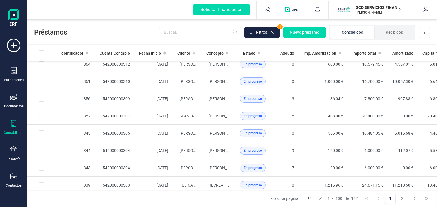
scroll to position [398, 0]
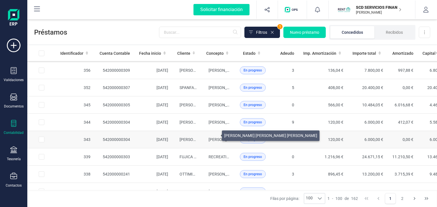
click at [215, 138] on span "MELISA ISABEL ROJAS MINGUEZ" at bounding box center [254, 140] width 93 height 5
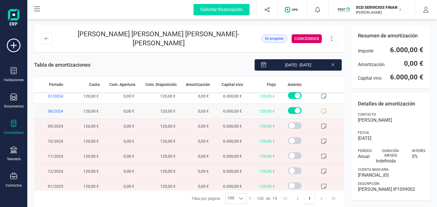
scroll to position [28, 0]
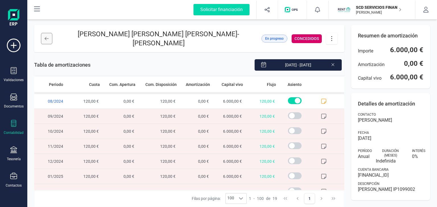
click at [49, 37] on button at bounding box center [46, 38] width 11 height 11
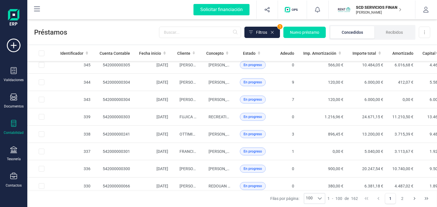
scroll to position [455, 0]
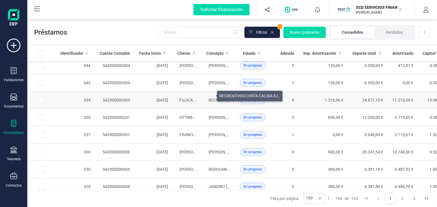
click at [210, 98] on span "RECREATIVOS COSTA CALIDA S.L." at bounding box center [238, 100] width 61 height 5
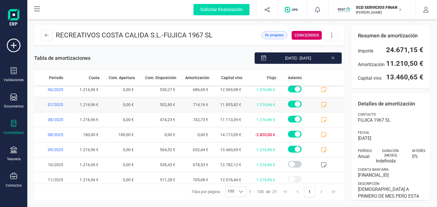
scroll to position [217, 0]
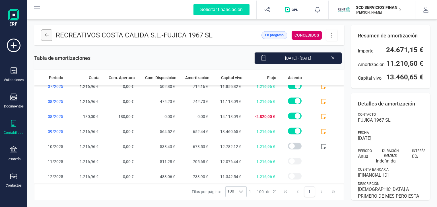
click at [45, 36] on icon at bounding box center [47, 35] width 4 height 3
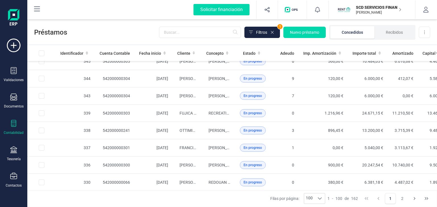
scroll to position [455, 0]
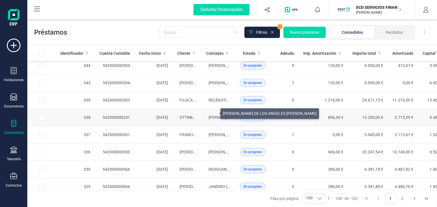
click at [213, 115] on span "YOLANDA DE LOS ANGELES ROMERO IBARRA" at bounding box center [255, 117] width 94 height 5
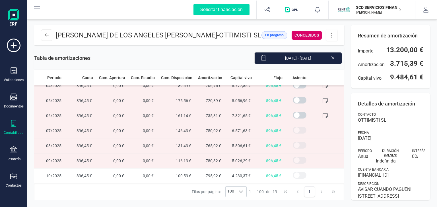
scroll to position [130, 0]
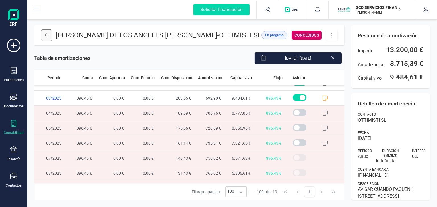
click at [43, 37] on button at bounding box center [46, 35] width 11 height 11
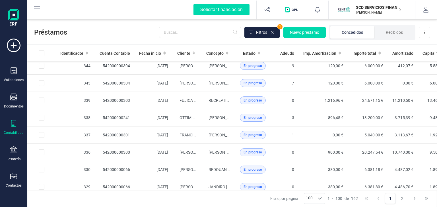
scroll to position [455, 0]
click at [213, 133] on span "ANTONIO CUENCA PEREZ" at bounding box center [223, 135] width 30 height 5
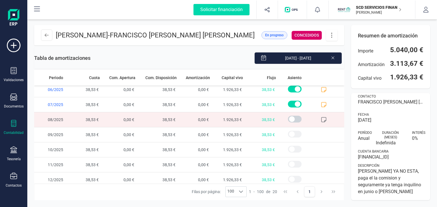
scroll to position [28, 0]
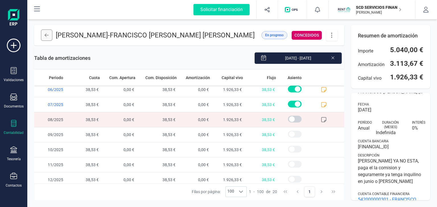
click at [44, 38] on button at bounding box center [46, 35] width 11 height 11
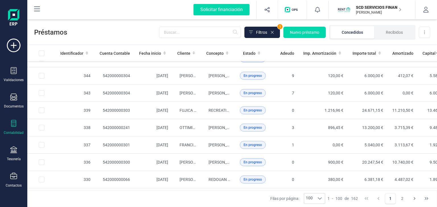
scroll to position [455, 0]
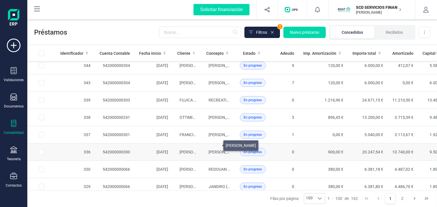
click at [216, 150] on span "YAMINA AHMED AMAR" at bounding box center [223, 152] width 30 height 5
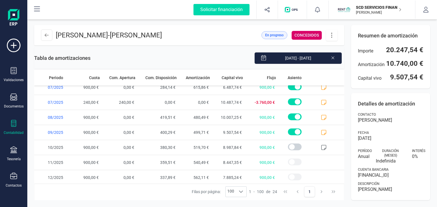
scroll to position [262, 0]
click at [47, 36] on icon at bounding box center [47, 35] width 4 height 5
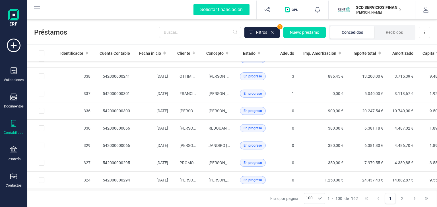
scroll to position [483, 0]
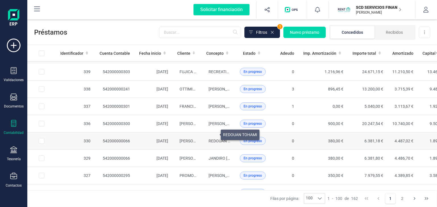
click at [214, 139] on span "REDOUAN TOHAMI" at bounding box center [225, 141] width 34 height 5
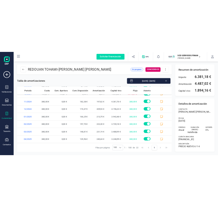
scroll to position [232, 0]
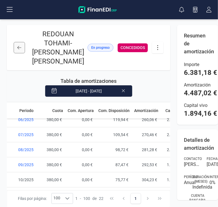
click at [20, 45] on button at bounding box center [19, 47] width 11 height 11
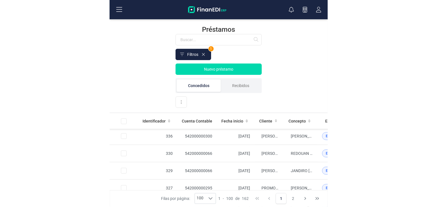
scroll to position [540, 0]
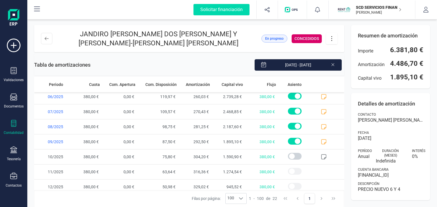
scroll to position [232, 0]
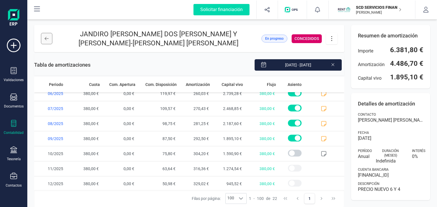
click at [47, 39] on icon at bounding box center [47, 38] width 4 height 5
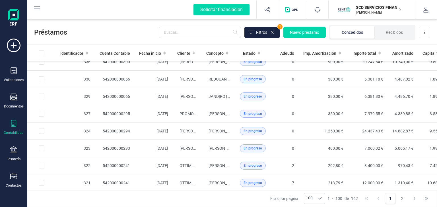
scroll to position [540, 0]
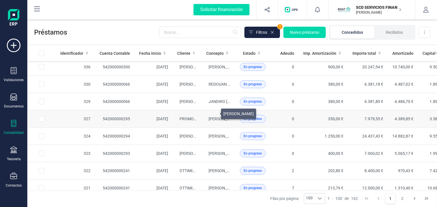
click at [214, 117] on span "CONCEPCION PEREZ BUENDIA" at bounding box center [223, 119] width 30 height 5
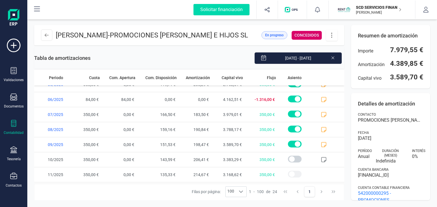
scroll to position [262, 0]
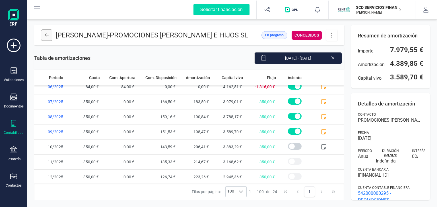
click at [46, 37] on icon at bounding box center [47, 35] width 4 height 3
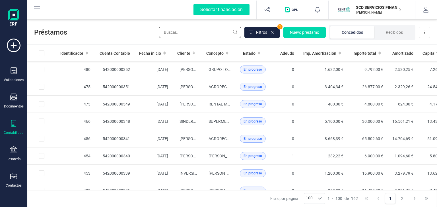
click at [205, 34] on input "text" at bounding box center [200, 32] width 82 height 11
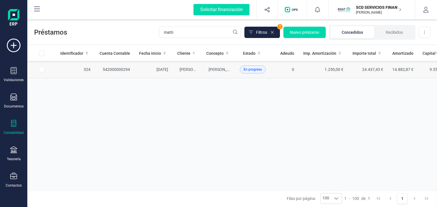
click at [155, 70] on td "28/03/2024" at bounding box center [153, 69] width 38 height 17
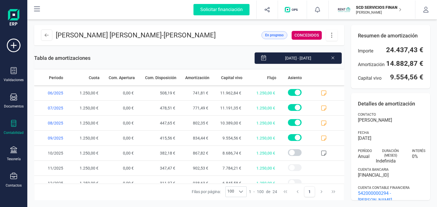
scroll to position [262, 0]
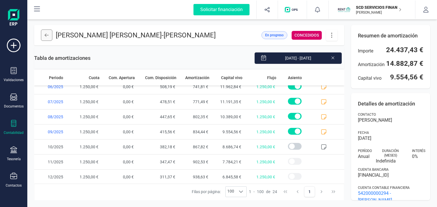
click at [45, 34] on icon at bounding box center [47, 35] width 4 height 5
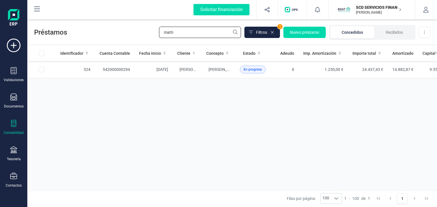
drag, startPoint x: 197, startPoint y: 37, endPoint x: 99, endPoint y: 31, distance: 98.3
click at [102, 31] on div "Préstamos matti Filtros 1 Nuevo préstamo Concedidos Recibidos Descargar Excel" at bounding box center [231, 31] width 409 height 26
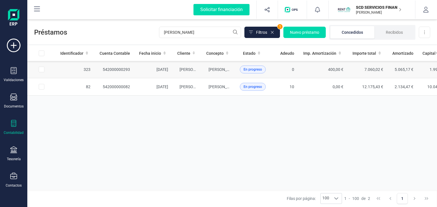
click at [205, 70] on td "JAVIER SOSA PORTILLO" at bounding box center [219, 69] width 34 height 17
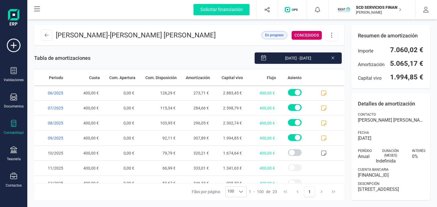
scroll to position [247, 0]
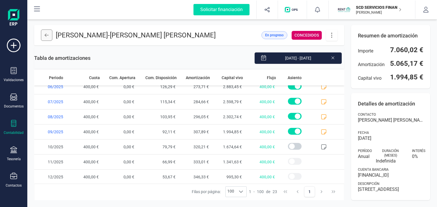
click at [47, 34] on icon at bounding box center [47, 35] width 4 height 5
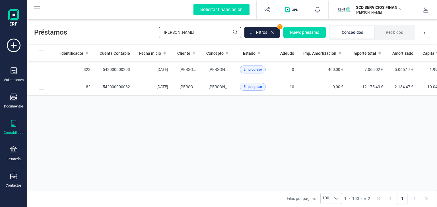
drag, startPoint x: 204, startPoint y: 36, endPoint x: 125, endPoint y: 34, distance: 79.0
click at [126, 34] on div "Préstamos sosa Filtros 1 Nuevo préstamo Concedidos Recibidos Descargar Excel" at bounding box center [231, 31] width 409 height 26
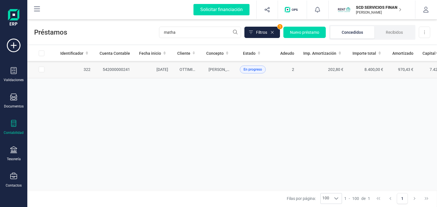
click at [113, 68] on td "542000000241" at bounding box center [115, 69] width 40 height 17
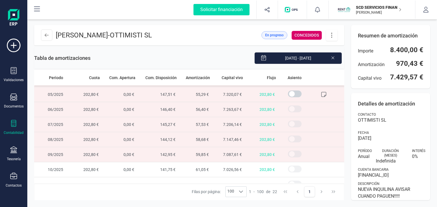
scroll to position [203, 0]
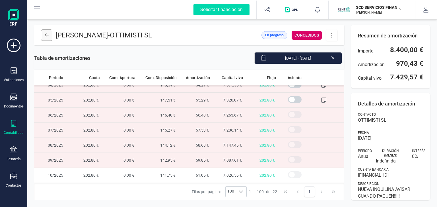
click at [46, 36] on icon at bounding box center [47, 35] width 4 height 5
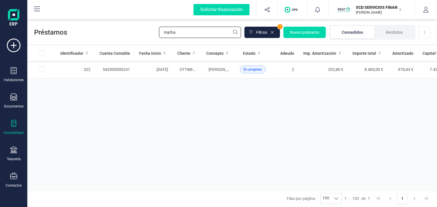
drag, startPoint x: 177, startPoint y: 33, endPoint x: 126, endPoint y: 30, distance: 51.3
click at [126, 30] on div "Préstamos matha Filtros 1 Nuevo préstamo Concedidos Recibidos Descargar Excel" at bounding box center [231, 31] width 409 height 26
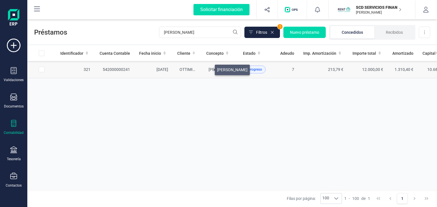
click at [208, 68] on span "FERNANDO ALBARRAN SANTANA" at bounding box center [223, 69] width 30 height 5
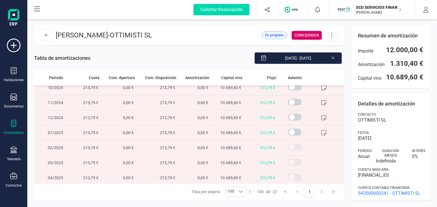
scroll to position [199, 0]
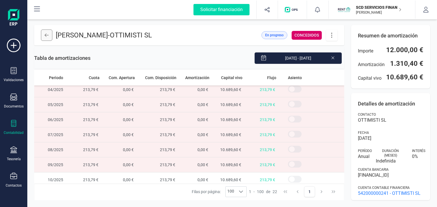
click at [43, 33] on button at bounding box center [46, 35] width 11 height 11
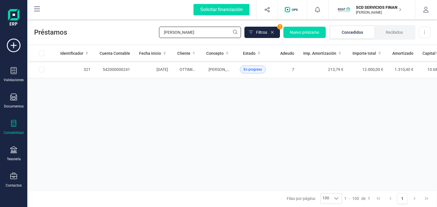
drag, startPoint x: 184, startPoint y: 31, endPoint x: 109, endPoint y: 32, distance: 75.0
click at [110, 32] on div "Préstamos albarran Filtros 1 Nuevo préstamo Concedidos Recibidos Descargar Excel" at bounding box center [231, 31] width 409 height 26
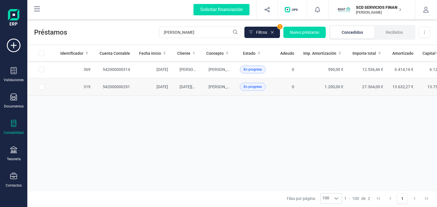
click at [212, 84] on td "EDGAR JOSE MEJIA CARDOZA Y FLOR JANINE CARTAGENA" at bounding box center [219, 86] width 34 height 17
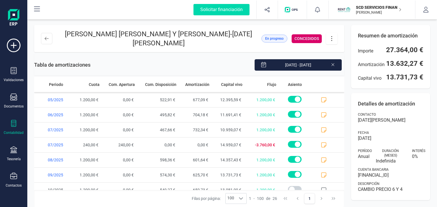
scroll to position [292, 0]
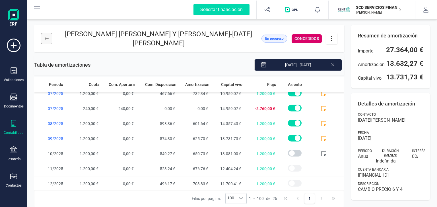
click at [45, 37] on icon at bounding box center [47, 38] width 4 height 5
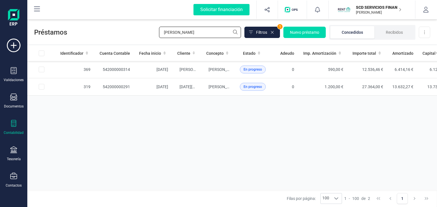
drag, startPoint x: 181, startPoint y: 32, endPoint x: 108, endPoint y: 20, distance: 73.9
click at [119, 19] on div "Solicitar financiación Importaciones completadas 0 / 0 SCD SERVICIOS FINANCIERO…" at bounding box center [231, 103] width 409 height 207
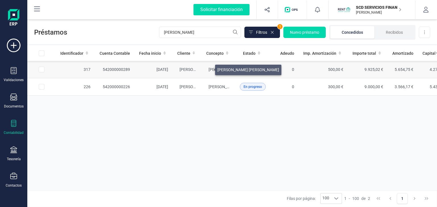
click at [208, 68] on span "PEDRO MARTINEZ GALVAÑ" at bounding box center [239, 69] width 62 height 5
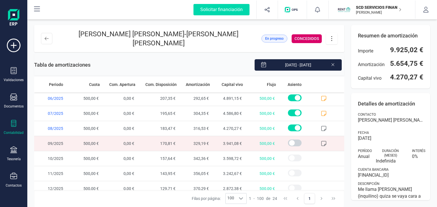
scroll to position [262, 0]
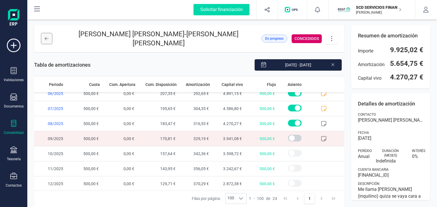
click at [47, 37] on icon at bounding box center [47, 38] width 4 height 3
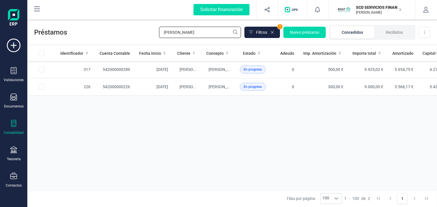
drag, startPoint x: 198, startPoint y: 32, endPoint x: 121, endPoint y: 36, distance: 77.1
click at [121, 36] on div "Préstamos pedro Filtros 1 Nuevo préstamo Concedidos Recibidos Descargar Excel" at bounding box center [231, 31] width 409 height 26
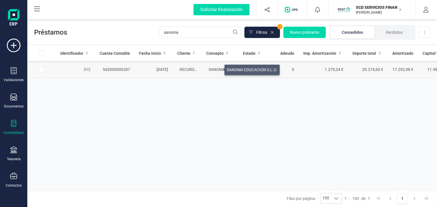
click at [217, 68] on span "SANOMA EDUCACION S.L.U." at bounding box center [233, 69] width 51 height 5
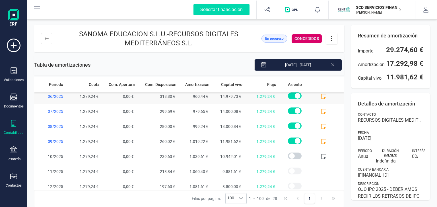
scroll to position [322, 0]
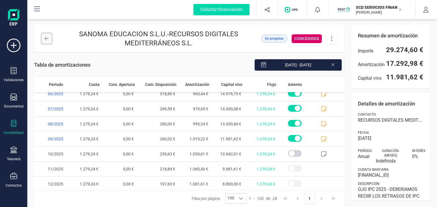
click at [45, 40] on icon at bounding box center [47, 38] width 4 height 5
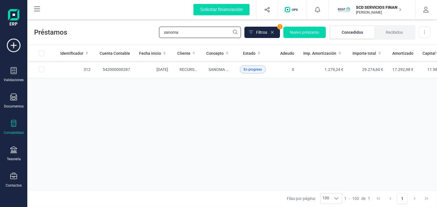
drag, startPoint x: 191, startPoint y: 36, endPoint x: 118, endPoint y: 29, distance: 73.1
click at [119, 29] on div "Préstamos sanoma Filtros 1 Nuevo préstamo Concedidos Recibidos Descargar Excel" at bounding box center [231, 31] width 409 height 26
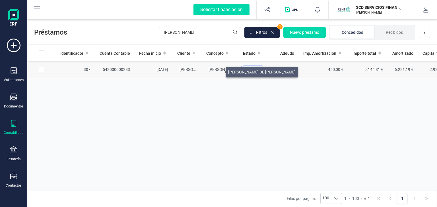
click at [219, 71] on span "FABIOLA MEDINA DE LA FLOR" at bounding box center [241, 69] width 67 height 5
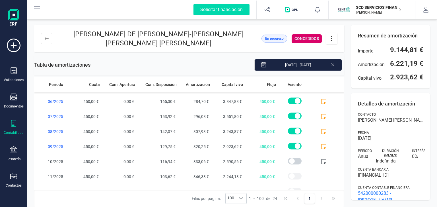
scroll to position [262, 0]
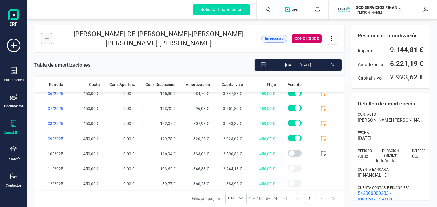
click at [50, 36] on button at bounding box center [46, 38] width 11 height 11
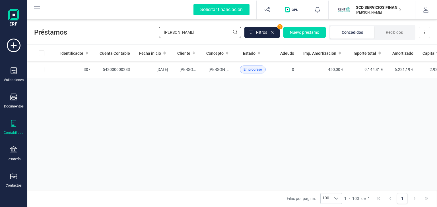
drag, startPoint x: 211, startPoint y: 32, endPoint x: 111, endPoint y: 34, distance: 100.1
click at [113, 34] on div "Préstamos fabiola Filtros 1 Nuevo préstamo Concedidos Recibidos Descargar Excel" at bounding box center [231, 31] width 409 height 26
click at [210, 70] on span "GLADYS ARIAS ROJAS" at bounding box center [223, 69] width 30 height 5
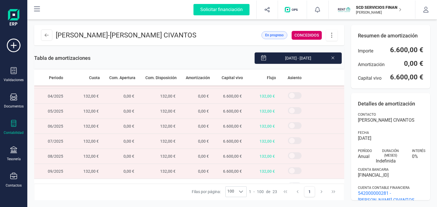
scroll to position [227, 0]
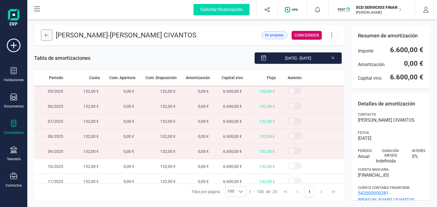
click at [48, 35] on icon at bounding box center [47, 35] width 4 height 5
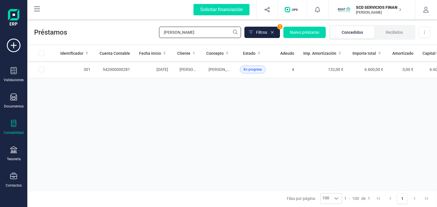
drag, startPoint x: 193, startPoint y: 32, endPoint x: 97, endPoint y: 33, distance: 96.1
click at [99, 33] on div "Préstamos gladys Filtros 1 Nuevo préstamo Concedidos Recibidos Descargar Excel" at bounding box center [231, 31] width 409 height 26
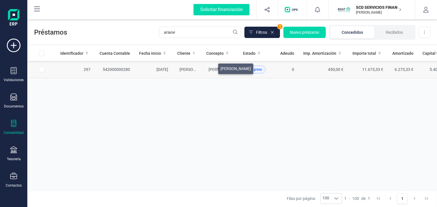
click at [211, 67] on span "ARIANE PRIETO GARCIA" at bounding box center [223, 69] width 30 height 5
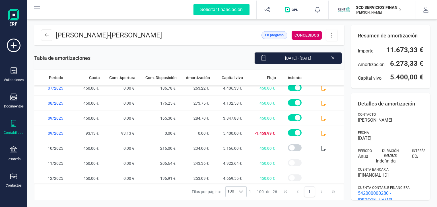
scroll to position [292, 0]
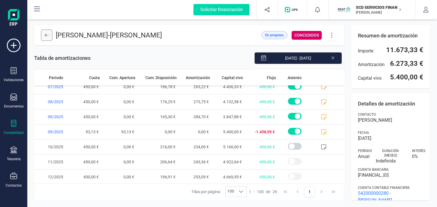
click at [50, 34] on button at bounding box center [46, 35] width 11 height 11
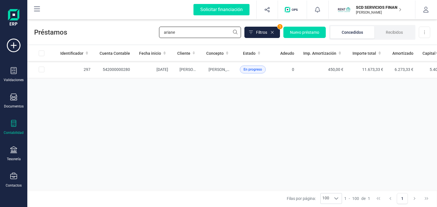
drag, startPoint x: 189, startPoint y: 34, endPoint x: 117, endPoint y: 25, distance: 71.9
click at [120, 25] on div "Préstamos ariane Filtros 1 Nuevo préstamo Concedidos Recibidos Descargar Excel" at bounding box center [231, 31] width 409 height 26
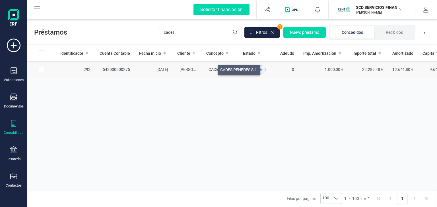
click at [211, 68] on span "CADES PENEDES S.L." at bounding box center [227, 69] width 38 height 5
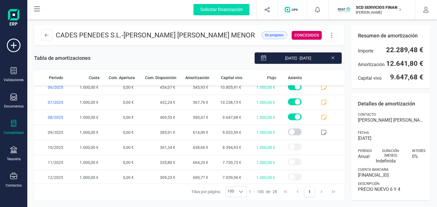
scroll to position [322, 0]
click at [44, 34] on button at bounding box center [46, 35] width 11 height 11
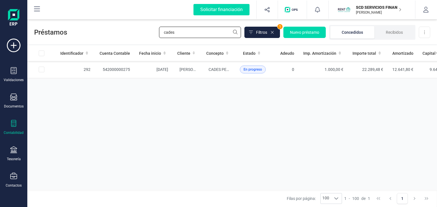
drag, startPoint x: 176, startPoint y: 31, endPoint x: 134, endPoint y: 31, distance: 42.1
click at [134, 31] on div "Préstamos cades Filtros 1 Nuevo préstamo Concedidos Recibidos Descargar Excel" at bounding box center [231, 31] width 409 height 26
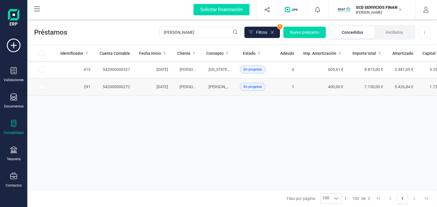
click at [204, 86] on td "TEREZINHA DOS SANTOS PRADO Y ANTONIO MIGUEL HIDALGO PASTOR" at bounding box center [219, 86] width 34 height 17
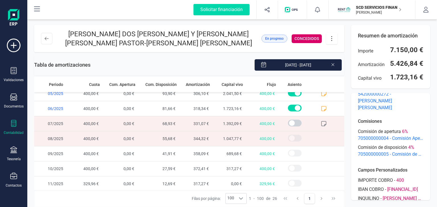
scroll to position [85, 0]
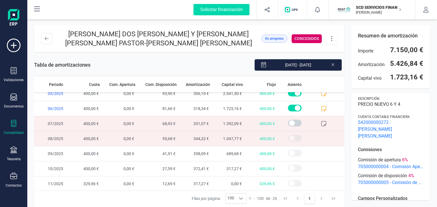
click at [41, 39] on header "TEREZINHA DOS SANTOS PRADO Y ANTONIO MIGUEL HIDALGO PASTOR - MARIA DOLORES GARC…" at bounding box center [189, 38] width 310 height 27
click at [48, 39] on icon at bounding box center [47, 38] width 4 height 5
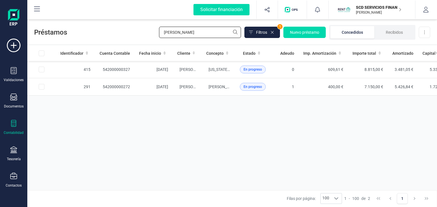
drag, startPoint x: 182, startPoint y: 36, endPoint x: 116, endPoint y: 38, distance: 66.0
click at [116, 38] on div "Préstamos prado Filtros 1 Nuevo préstamo Concedidos Recibidos Descargar Excel" at bounding box center [231, 31] width 409 height 26
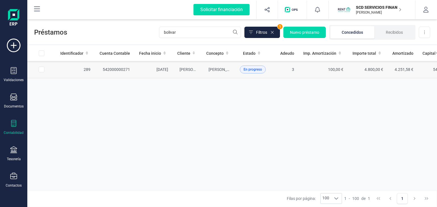
click at [214, 66] on td "JULIA BOLIVAR BOLIVAR" at bounding box center [219, 69] width 34 height 17
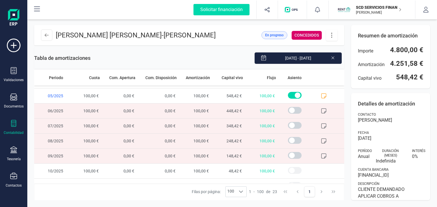
scroll to position [247, 0]
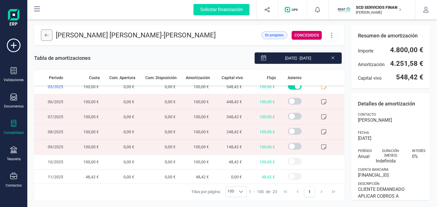
click at [44, 34] on button at bounding box center [46, 35] width 11 height 11
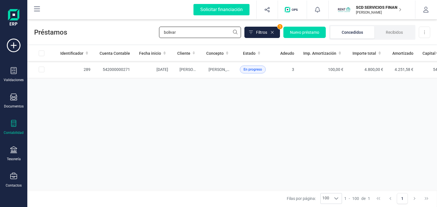
drag, startPoint x: 182, startPoint y: 31, endPoint x: 92, endPoint y: 31, distance: 90.1
click at [93, 31] on div "Préstamos bolivar Filtros 1 Nuevo préstamo Concedidos Recibidos Descargar Excel" at bounding box center [231, 31] width 409 height 26
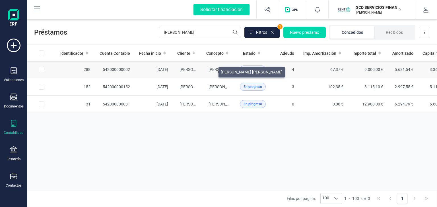
click at [211, 71] on span "MARIA EUGENIA MARIAN RICCO" at bounding box center [239, 69] width 62 height 5
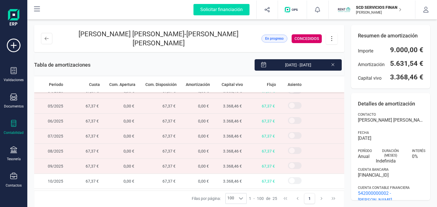
scroll to position [277, 0]
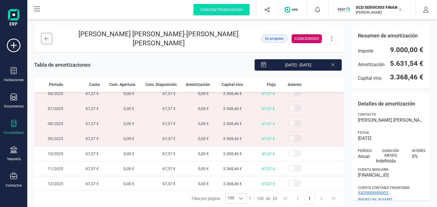
click at [51, 39] on button at bounding box center [46, 38] width 11 height 11
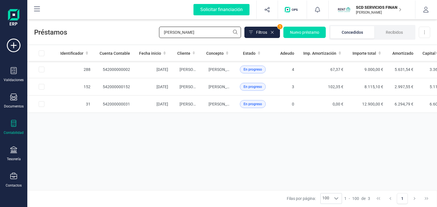
drag, startPoint x: 182, startPoint y: 33, endPoint x: 34, endPoint y: 41, distance: 147.7
click at [40, 41] on div "Préstamos eugenia Filtros 1 Nuevo préstamo Concedidos Recibidos Descargar Excel" at bounding box center [231, 31] width 409 height 26
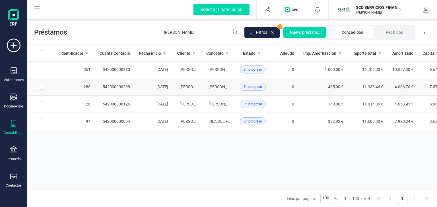
click at [210, 84] on td "MIGUEL ANGEL RAMOS DIEZ Y GEMA BARBERO ESTALLO" at bounding box center [219, 86] width 34 height 17
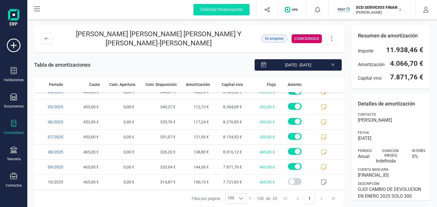
scroll to position [277, 0]
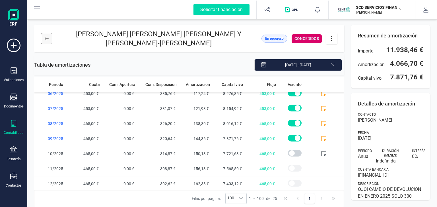
click at [47, 38] on icon at bounding box center [47, 38] width 4 height 5
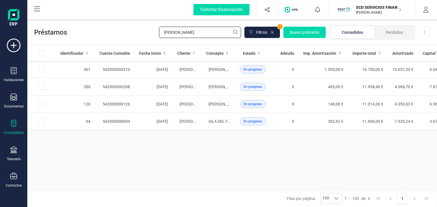
drag, startPoint x: 165, startPoint y: 31, endPoint x: 109, endPoint y: 36, distance: 55.6
click at [110, 36] on div "Préstamos ramos Filtros 1 Nuevo préstamo Concedidos Recibidos Descargar Excel" at bounding box center [231, 31] width 409 height 26
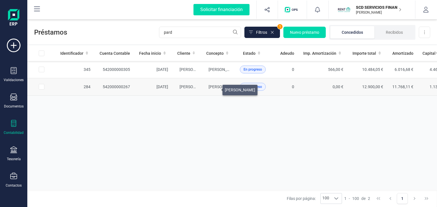
click at [215, 89] on span "PAULA PARDO GONZALEZ" at bounding box center [223, 87] width 30 height 5
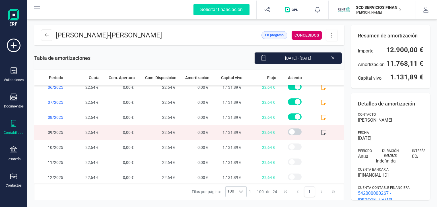
scroll to position [262, 0]
click at [49, 36] on button at bounding box center [46, 35] width 11 height 11
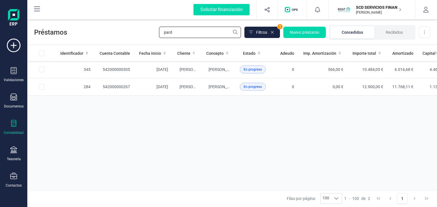
drag, startPoint x: 174, startPoint y: 36, endPoint x: 132, endPoint y: 25, distance: 43.6
click at [132, 26] on div "Préstamos pard Filtros 1 Nuevo préstamo Concedidos Recibidos Descargar Excel" at bounding box center [231, 31] width 409 height 26
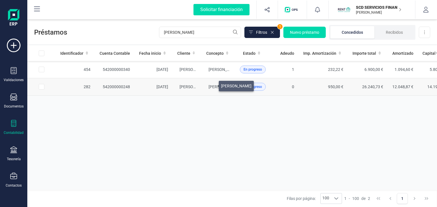
click at [212, 85] on span "MIGUEL PARADA VAZQUEZ" at bounding box center [223, 87] width 30 height 5
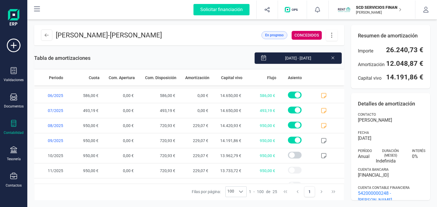
scroll to position [277, 0]
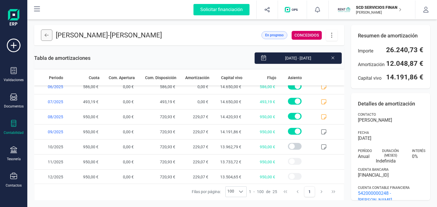
click at [48, 33] on icon at bounding box center [47, 35] width 4 height 5
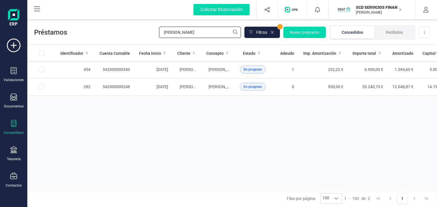
drag, startPoint x: 184, startPoint y: 33, endPoint x: 111, endPoint y: 35, distance: 72.5
click at [111, 35] on div "Préstamos parada Filtros 1 Nuevo préstamo Concedidos Recibidos Descargar Excel" at bounding box center [231, 31] width 409 height 26
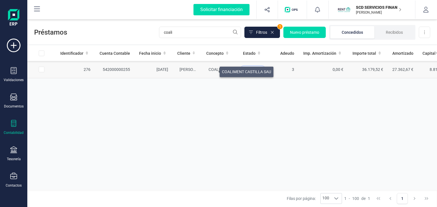
click at [213, 70] on span "COALIMENT CASTILLA SAU" at bounding box center [232, 69] width 49 height 5
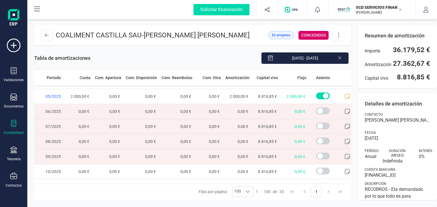
scroll to position [348, 0]
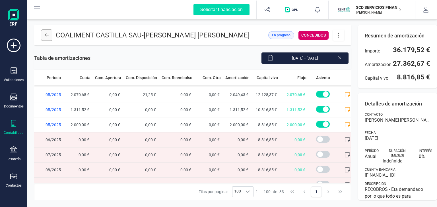
click at [44, 34] on button at bounding box center [46, 35] width 11 height 11
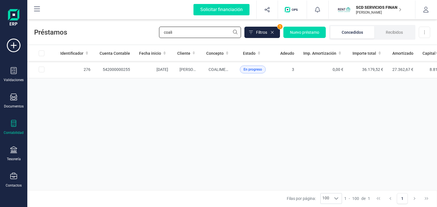
drag, startPoint x: 183, startPoint y: 33, endPoint x: 113, endPoint y: 36, distance: 70.0
click at [113, 36] on div "Préstamos coali Filtros 1 Nuevo préstamo Concedidos Recibidos Descargar Excel" at bounding box center [231, 31] width 409 height 26
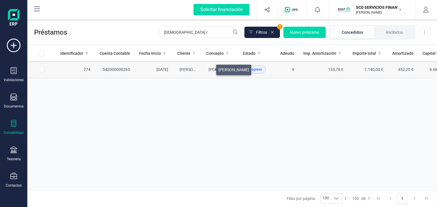
click at [209, 68] on span "JESUS RUIZ RUIZ" at bounding box center [223, 69] width 30 height 5
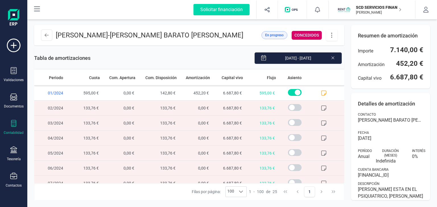
scroll to position [28, 0]
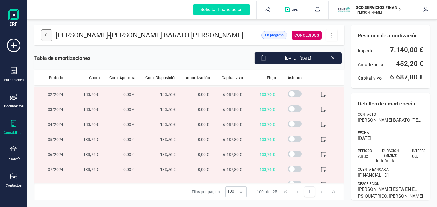
click at [45, 36] on icon at bounding box center [47, 35] width 4 height 3
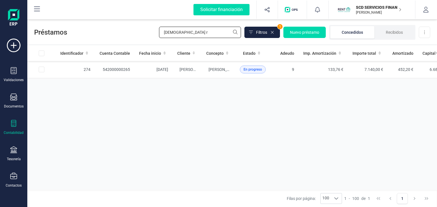
drag, startPoint x: 184, startPoint y: 35, endPoint x: 105, endPoint y: 30, distance: 79.7
click at [105, 30] on div "Préstamos jesus r Filtros 1 Nuevo préstamo Concedidos Recibidos Descargar Excel" at bounding box center [231, 31] width 409 height 26
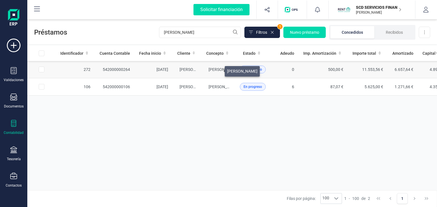
click at [218, 70] on span "SHEILA BELTRÁN TRENAR" at bounding box center [223, 69] width 30 height 5
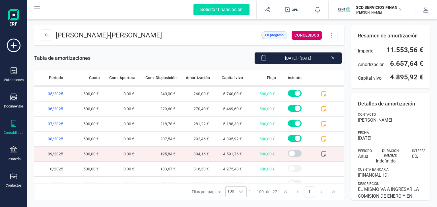
scroll to position [307, 0]
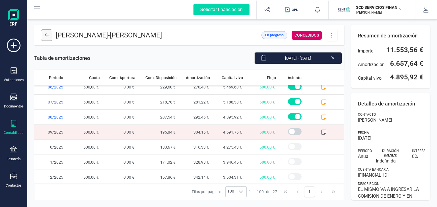
click at [48, 35] on icon at bounding box center [47, 35] width 4 height 3
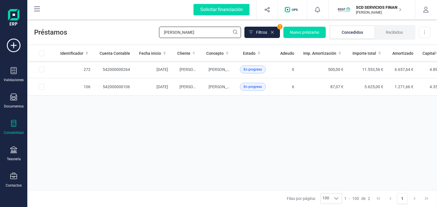
drag, startPoint x: 174, startPoint y: 35, endPoint x: 123, endPoint y: 29, distance: 50.9
click at [123, 29] on div "Préstamos sheila Filtros 1 Nuevo préstamo Concedidos Recibidos Descargar Excel" at bounding box center [231, 31] width 409 height 26
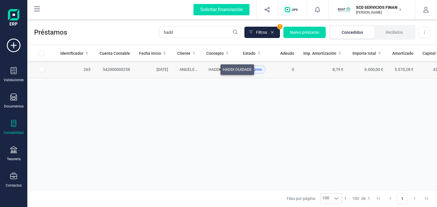
click at [213, 68] on span "HADDI OUIDADE" at bounding box center [222, 69] width 29 height 5
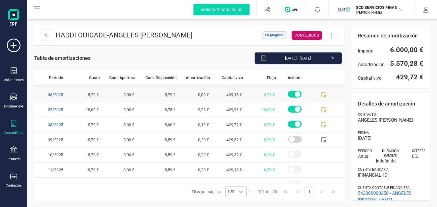
scroll to position [292, 0]
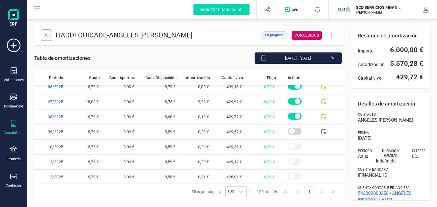
click at [45, 35] on icon at bounding box center [47, 35] width 4 height 5
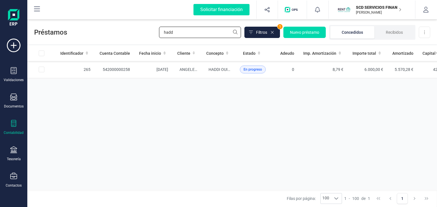
drag, startPoint x: 177, startPoint y: 33, endPoint x: 119, endPoint y: 33, distance: 58.5
click at [120, 32] on div "Préstamos hadd Filtros 1 Nuevo préstamo Concedidos Recibidos Descargar Excel" at bounding box center [231, 31] width 409 height 26
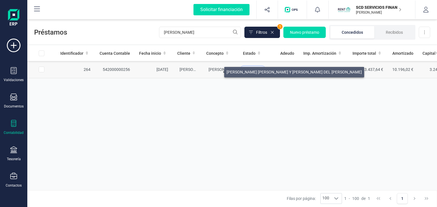
click at [217, 70] on span "ROBERTO CARLOS CASTILLO RODRIGUEZ Y MARIA DEL CARMEN ARNAU DOMINGUEZ" at bounding box center [275, 69] width 135 height 5
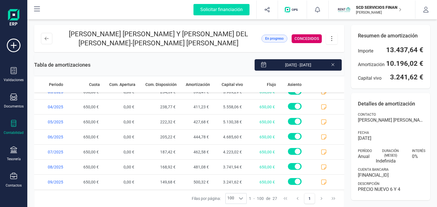
scroll to position [307, 0]
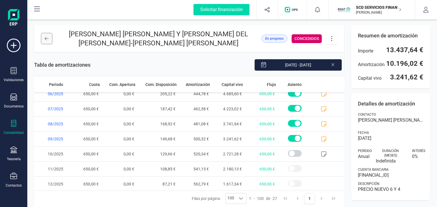
click at [51, 38] on button at bounding box center [46, 38] width 11 height 11
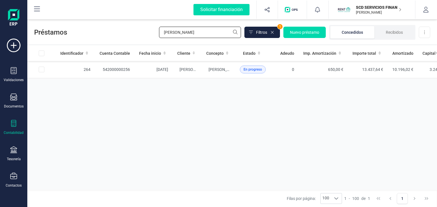
drag, startPoint x: 195, startPoint y: 30, endPoint x: 117, endPoint y: 41, distance: 79.0
click at [118, 41] on div "Préstamos castillo Filtros 1 Nuevo préstamo Concedidos Recibidos Descargar Excel" at bounding box center [231, 31] width 409 height 26
click at [219, 67] on td "XIMENA PAZ GAGGERO DAVILA" at bounding box center [219, 69] width 34 height 17
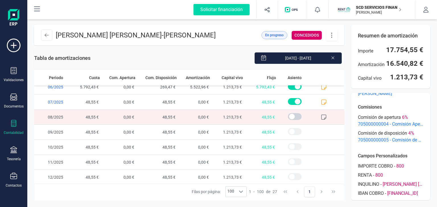
scroll to position [119, 0]
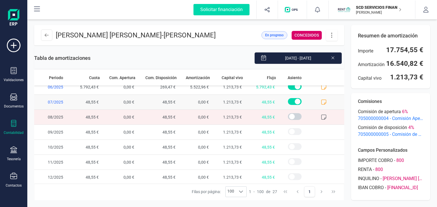
click at [321, 99] on icon at bounding box center [324, 102] width 6 height 6
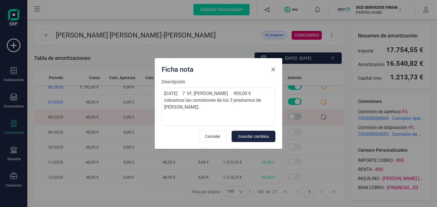
click at [272, 68] on span "Close" at bounding box center [273, 69] width 5 height 5
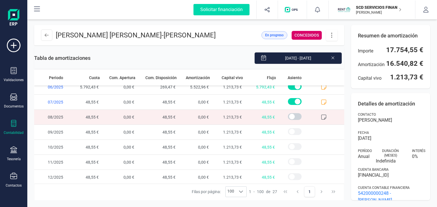
scroll to position [0, 0]
click at [43, 35] on button at bounding box center [46, 35] width 11 height 11
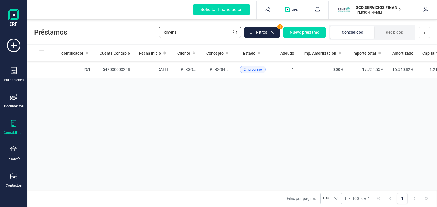
drag, startPoint x: 180, startPoint y: 31, endPoint x: 134, endPoint y: 32, distance: 46.6
click at [134, 32] on div "Préstamos ximena Filtros 1 Nuevo préstamo Concedidos Recibidos Descargar Excel" at bounding box center [231, 31] width 409 height 26
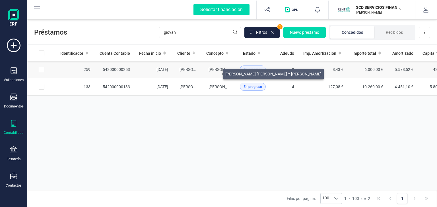
click at [216, 72] on span "CARLOS GIOVANNI PATINO MILLAN Y NATHALYD DEL VALLE HERNANDEZ VIRRIEL" at bounding box center [256, 69] width 96 height 5
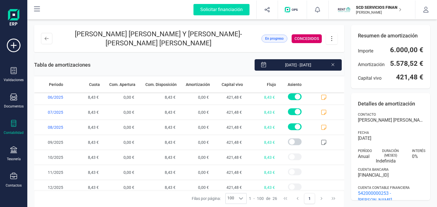
scroll to position [292, 0]
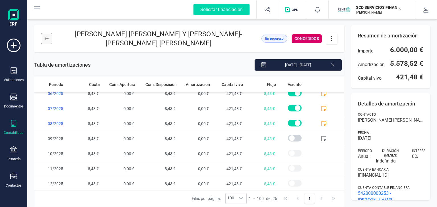
click at [47, 36] on button at bounding box center [46, 38] width 11 height 11
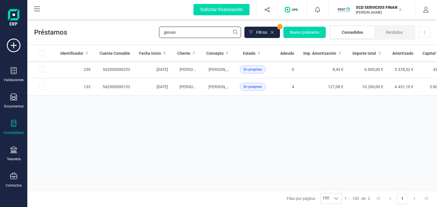
drag, startPoint x: 200, startPoint y: 31, endPoint x: 110, endPoint y: 34, distance: 89.9
click at [112, 33] on div "Préstamos giovan Filtros 1 Nuevo préstamo Concedidos Recibidos Descargar Excel" at bounding box center [231, 31] width 409 height 26
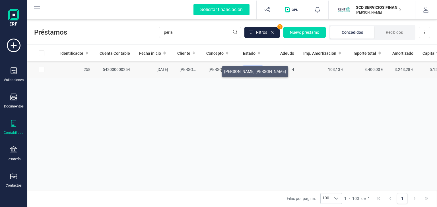
click at [215, 70] on span "PERLA MASSIEL ARIAS ARIAS" at bounding box center [239, 69] width 62 height 5
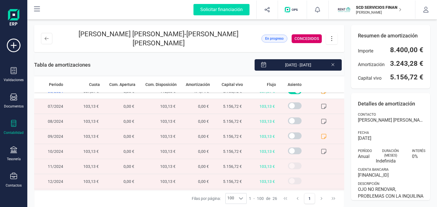
scroll to position [85, 0]
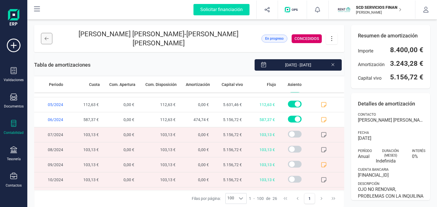
click at [49, 36] on button at bounding box center [46, 38] width 11 height 11
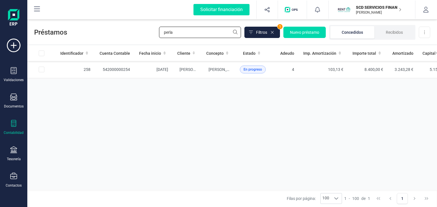
drag, startPoint x: 180, startPoint y: 37, endPoint x: 105, endPoint y: 33, distance: 75.1
click at [105, 33] on div "Préstamos perla Filtros 1 Nuevo préstamo Concedidos Recibidos Descargar Excel" at bounding box center [231, 31] width 409 height 26
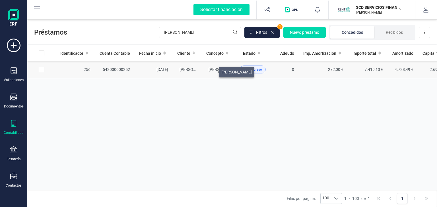
click at [212, 71] on span "NANCY ELVIRA VIOLA" at bounding box center [223, 69] width 30 height 5
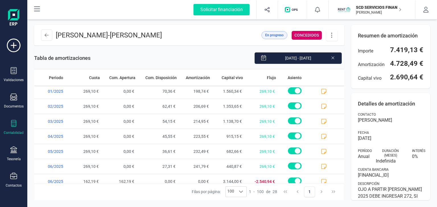
scroll to position [322, 0]
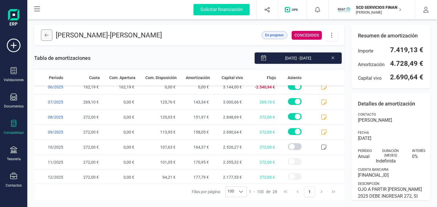
click at [45, 36] on icon at bounding box center [47, 35] width 4 height 5
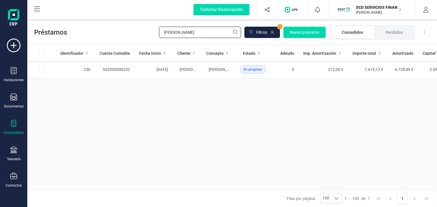
drag, startPoint x: 202, startPoint y: 34, endPoint x: 110, endPoint y: 32, distance: 92.1
click at [112, 33] on div "Préstamos nancy Filtros 1 Nuevo préstamo Concedidos Recibidos Descargar Excel" at bounding box center [231, 31] width 409 height 26
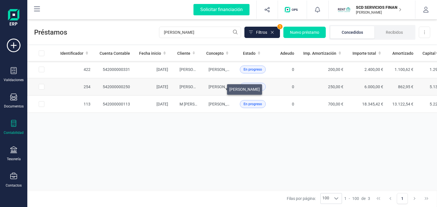
click at [220, 88] on span "TERESA ESCRIBANO GARCIA" at bounding box center [223, 87] width 30 height 5
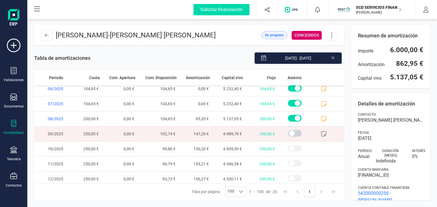
scroll to position [292, 0]
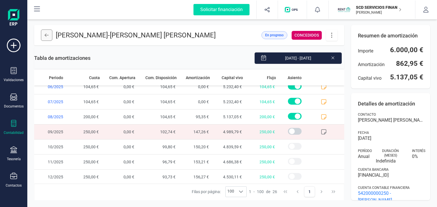
click at [49, 34] on button at bounding box center [46, 35] width 11 height 11
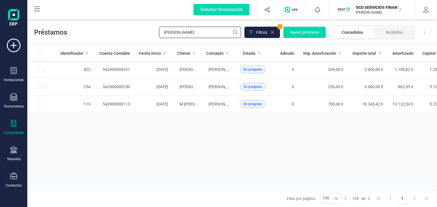
drag, startPoint x: 180, startPoint y: 34, endPoint x: 111, endPoint y: 37, distance: 69.1
click at [113, 35] on div "Préstamos teresa Filtros 1 Nuevo préstamo Concedidos Recibidos Descargar Excel" at bounding box center [231, 31] width 409 height 26
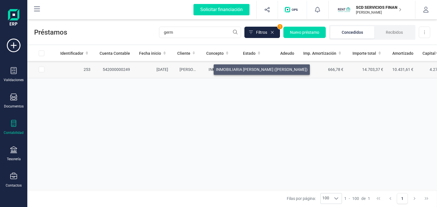
click at [208, 68] on span "INMOBILIARIA GERMÁ JULI (JOSEP CODINA VIDAL)" at bounding box center [254, 69] width 92 height 5
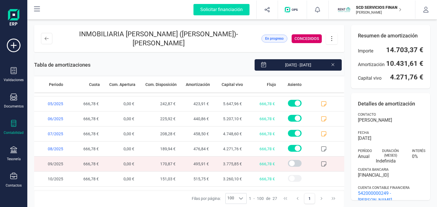
scroll to position [307, 0]
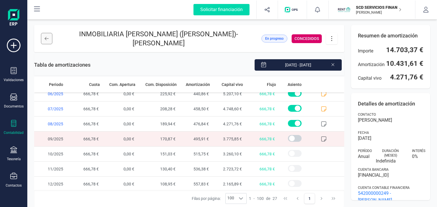
click at [47, 40] on icon at bounding box center [47, 38] width 4 height 5
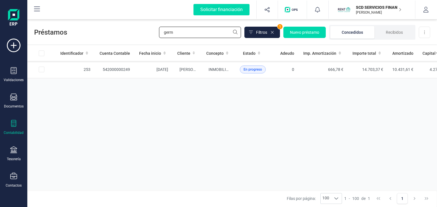
drag, startPoint x: 187, startPoint y: 31, endPoint x: 108, endPoint y: 34, distance: 78.8
click at [109, 33] on div "Préstamos germ Filtros 1 Nuevo préstamo Concedidos Recibidos Descargar Excel" at bounding box center [231, 31] width 409 height 26
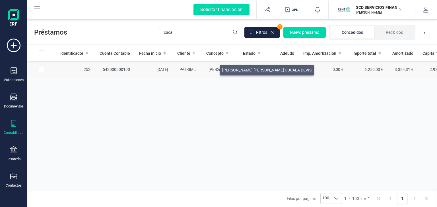
click at [213, 69] on span "ESTHER MARIA CUCALA DEVIS" at bounding box center [252, 69] width 89 height 5
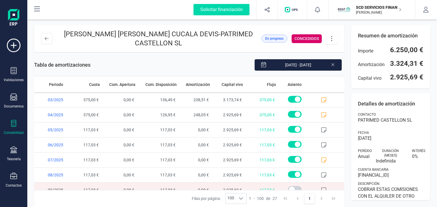
scroll to position [307, 0]
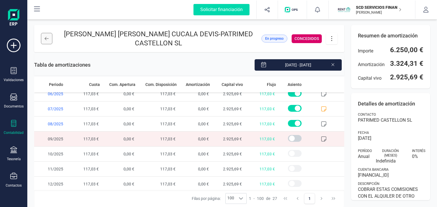
click at [48, 36] on icon at bounding box center [47, 38] width 4 height 5
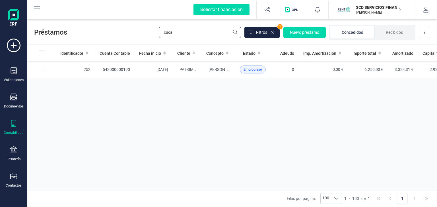
drag, startPoint x: 184, startPoint y: 32, endPoint x: 117, endPoint y: 28, distance: 66.9
click at [118, 28] on div "Préstamos cuca Filtros 1 Nuevo préstamo Concedidos Recibidos Descargar Excel" at bounding box center [231, 31] width 409 height 26
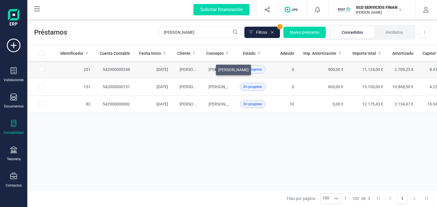
click at [209, 68] on span "GABRIELA ALVER MOREIRA" at bounding box center [223, 69] width 30 height 5
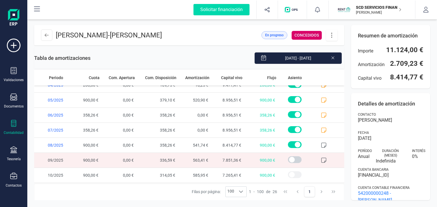
scroll to position [292, 0]
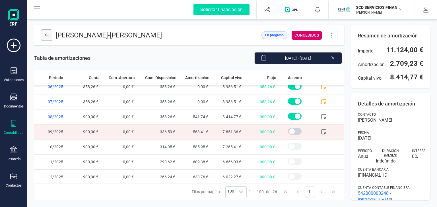
click at [47, 35] on icon at bounding box center [47, 35] width 4 height 5
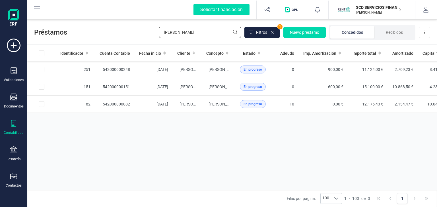
drag, startPoint x: 171, startPoint y: 28, endPoint x: 93, endPoint y: 34, distance: 78.4
click at [93, 34] on div "Préstamos gabriela Filtros 1 Nuevo préstamo Concedidos Recibidos Descargar Excel" at bounding box center [231, 31] width 409 height 26
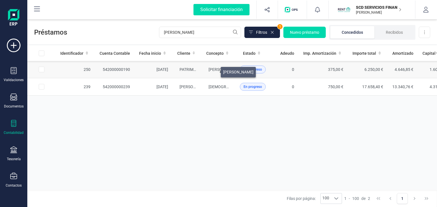
click at [214, 71] on span "JOSE MANUEL SANCHEZ" at bounding box center [223, 69] width 30 height 5
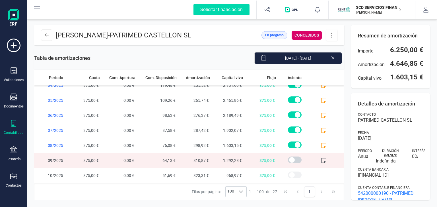
scroll to position [307, 0]
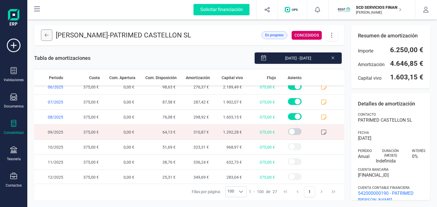
click at [44, 33] on button at bounding box center [46, 35] width 11 height 11
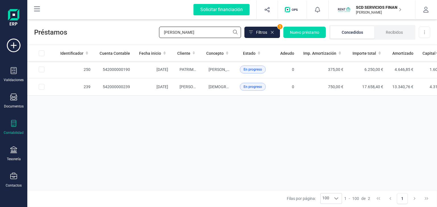
drag, startPoint x: 189, startPoint y: 31, endPoint x: 74, endPoint y: 31, distance: 114.8
click at [80, 31] on div "Préstamos jose manu Filtros 1 Nuevo préstamo Concedidos Recibidos Descargar Exc…" at bounding box center [231, 31] width 409 height 26
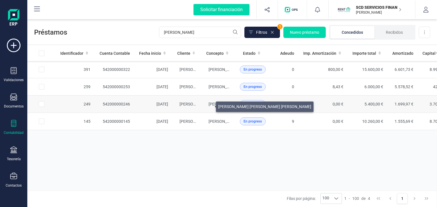
click at [209, 105] on span "ANTONIO MANUEL HERNANDEZ PUERTAS" at bounding box center [254, 104] width 93 height 5
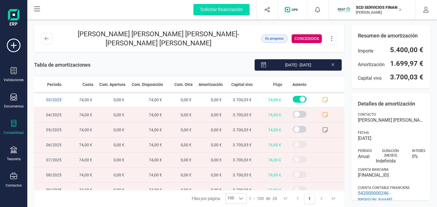
scroll to position [227, 0]
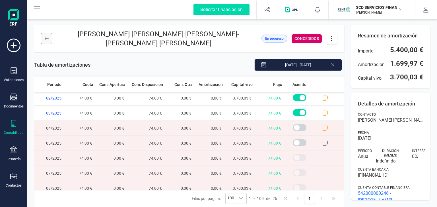
click at [44, 36] on button at bounding box center [46, 38] width 11 height 11
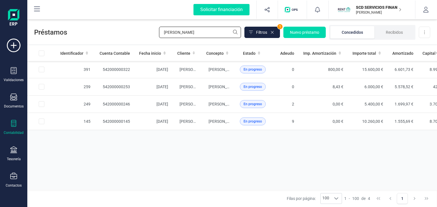
drag, startPoint x: 196, startPoint y: 30, endPoint x: 60, endPoint y: 23, distance: 136.4
click at [60, 23] on div "Préstamos hernande Filtros 1 Nuevo préstamo Concedidos Recibidos Descargar Excel" at bounding box center [231, 31] width 409 height 26
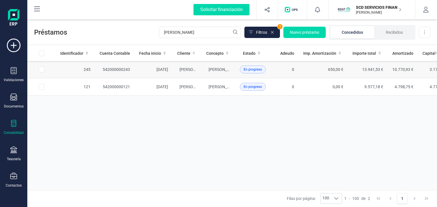
click at [216, 73] on td "MIGUEL CRUZ VINUESA" at bounding box center [219, 69] width 34 height 17
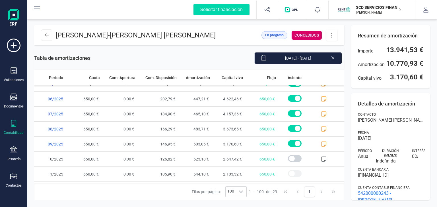
scroll to position [337, 0]
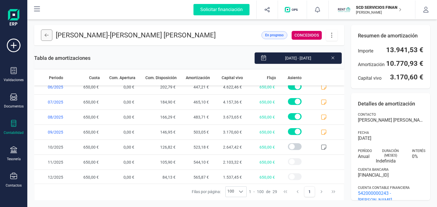
click at [46, 33] on icon at bounding box center [47, 35] width 4 height 5
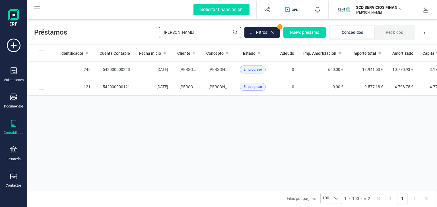
drag, startPoint x: 194, startPoint y: 32, endPoint x: 136, endPoint y: 29, distance: 57.2
click at [136, 29] on div "Préstamos cruz Filtros 1 Nuevo préstamo Concedidos Recibidos Descargar Excel" at bounding box center [231, 31] width 409 height 26
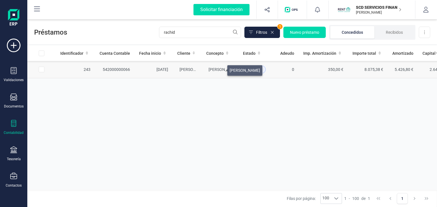
click at [220, 69] on span "RACHID MAMMAR" at bounding box center [223, 69] width 30 height 5
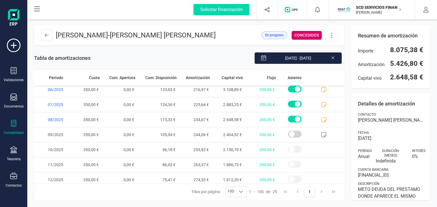
scroll to position [337, 0]
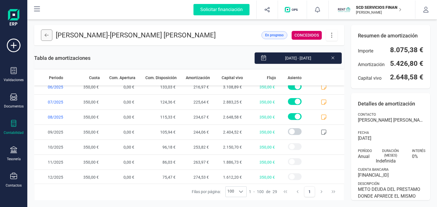
click at [44, 35] on button at bounding box center [46, 35] width 11 height 11
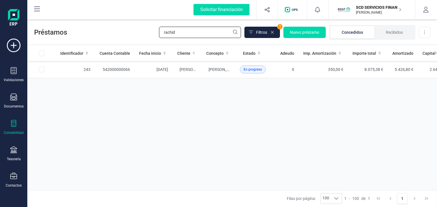
drag, startPoint x: 181, startPoint y: 33, endPoint x: 101, endPoint y: 36, distance: 79.9
click at [103, 35] on div "Préstamos rachid Filtros 1 Nuevo préstamo Concedidos Recibidos Descargar Excel" at bounding box center [231, 31] width 409 height 26
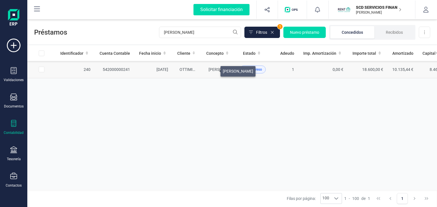
click at [213, 70] on span "LILIANA TONIOLO" at bounding box center [223, 69] width 30 height 5
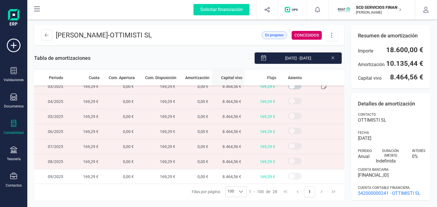
scroll to position [265, 0]
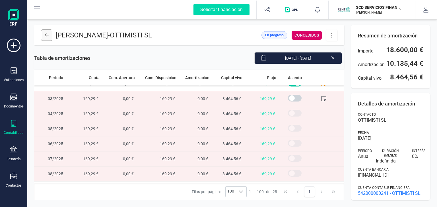
click at [47, 36] on icon at bounding box center [47, 35] width 4 height 5
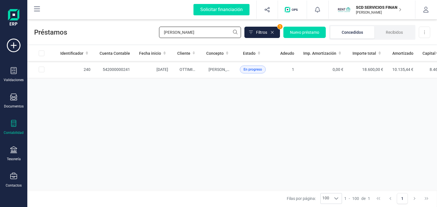
drag, startPoint x: 175, startPoint y: 31, endPoint x: 94, endPoint y: 36, distance: 81.5
click at [94, 36] on div "Préstamos lilian Filtros 1 Nuevo préstamo Concedidos Recibidos Descargar Excel" at bounding box center [231, 31] width 409 height 26
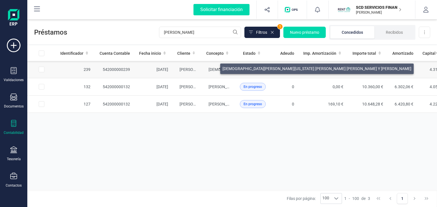
click at [213, 67] on span "CHRISTIAN WASHINGTON MENDEZ,SOLEDAD AREVALO MURILLO Y ELENA EZPINOZA" at bounding box center [302, 69] width 189 height 5
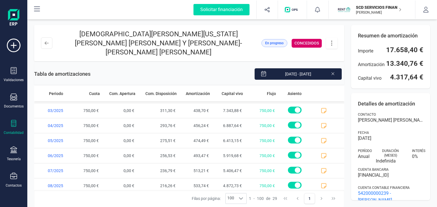
scroll to position [337, 0]
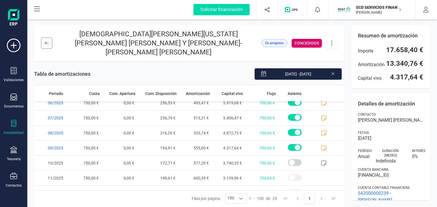
click at [49, 38] on button at bounding box center [46, 43] width 11 height 11
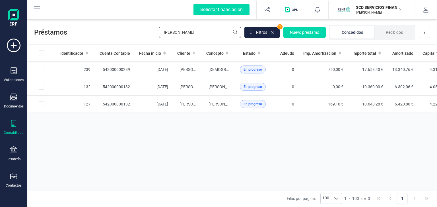
drag, startPoint x: 200, startPoint y: 31, endPoint x: 112, endPoint y: 32, distance: 88.1
click at [114, 32] on div "Préstamos mendez Filtros 1 Nuevo préstamo Concedidos Recibidos Descargar Excel" at bounding box center [231, 31] width 409 height 26
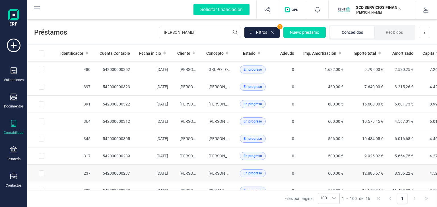
click at [216, 169] on td "JORGE MARTIN MORENO" at bounding box center [219, 173] width 34 height 17
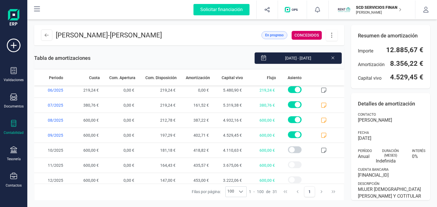
scroll to position [367, 0]
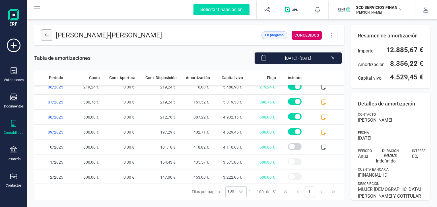
click at [45, 34] on icon at bounding box center [47, 35] width 4 height 5
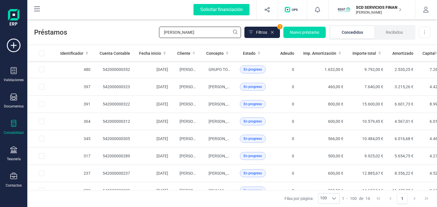
drag, startPoint x: 178, startPoint y: 35, endPoint x: 136, endPoint y: 23, distance: 43.4
click at [137, 23] on div "Préstamos martin Filtros 1 Nuevo préstamo Concedidos Recibidos Descargar Excel" at bounding box center [231, 31] width 409 height 26
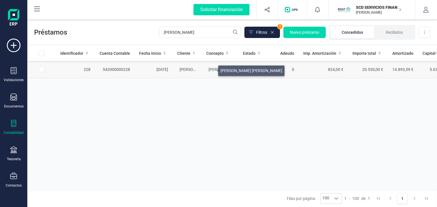
click at [211, 69] on span "ESTELA DIEGO CAGIGAS" at bounding box center [239, 69] width 62 height 5
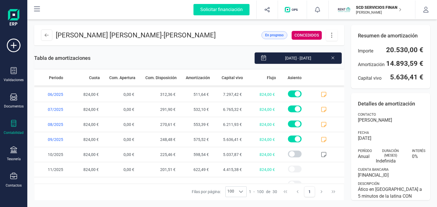
scroll to position [352, 0]
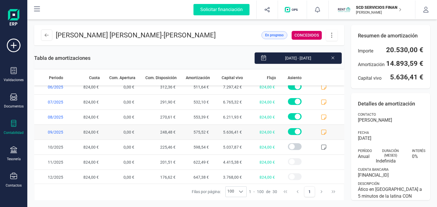
click at [321, 132] on icon at bounding box center [324, 133] width 6 height 6
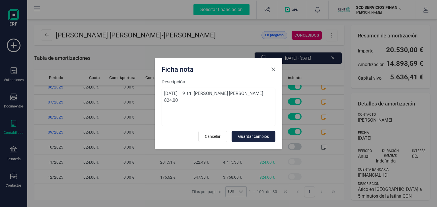
click at [270, 67] on button "Close" at bounding box center [272, 69] width 9 height 9
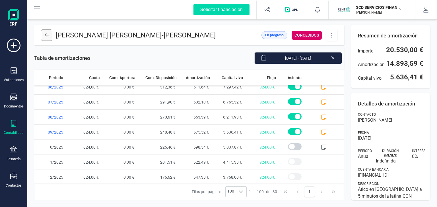
click at [45, 34] on icon at bounding box center [47, 35] width 4 height 5
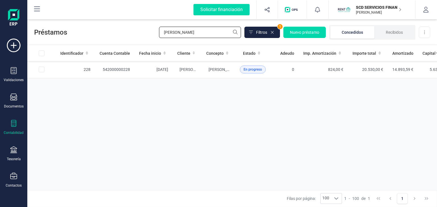
drag, startPoint x: 177, startPoint y: 35, endPoint x: 111, endPoint y: 29, distance: 66.2
click at [113, 29] on div "Préstamos estela Filtros 1 Nuevo préstamo Concedidos Recibidos Descargar Excel" at bounding box center [231, 31] width 409 height 26
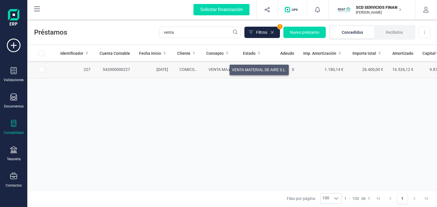
click at [223, 68] on span "VENTA MATERIAL DE AIRE S.L." at bounding box center [235, 69] width 55 height 5
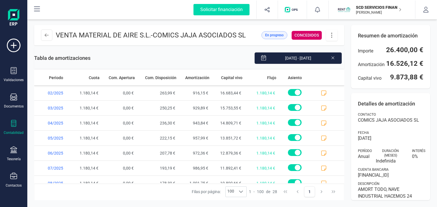
scroll to position [322, 0]
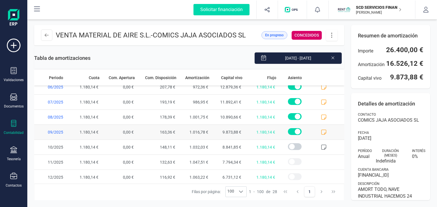
click at [321, 131] on icon at bounding box center [324, 133] width 6 height 6
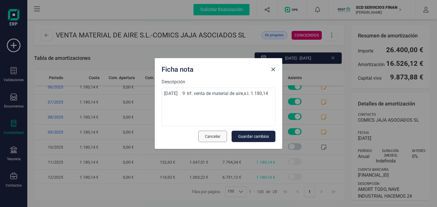
click at [216, 138] on span "Cancelar" at bounding box center [213, 137] width 16 height 6
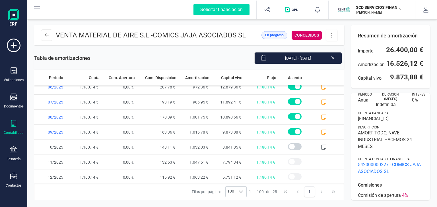
scroll to position [57, 0]
click at [49, 33] on button at bounding box center [46, 35] width 11 height 11
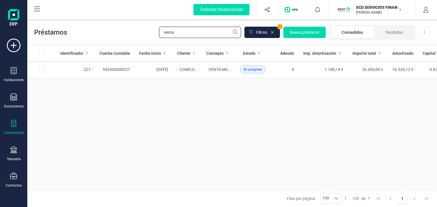
drag, startPoint x: 180, startPoint y: 36, endPoint x: 89, endPoint y: 34, distance: 90.4
click at [90, 34] on div "Préstamos venta Filtros 1 Nuevo préstamo Concedidos Recibidos Descargar Excel" at bounding box center [231, 31] width 409 height 26
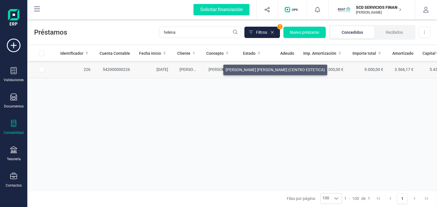
click at [216, 68] on span "HELENA PEDRO GARCIA (CENTRO ESTETICA)" at bounding box center [257, 69] width 99 height 5
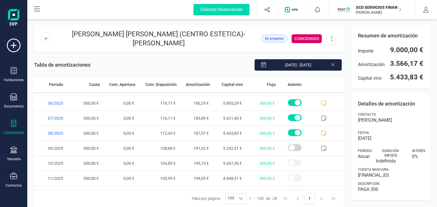
scroll to position [322, 0]
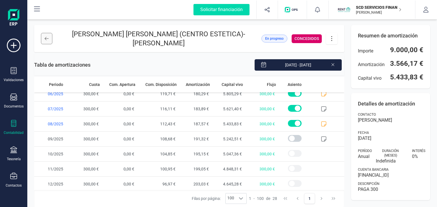
click at [45, 35] on button at bounding box center [46, 38] width 11 height 11
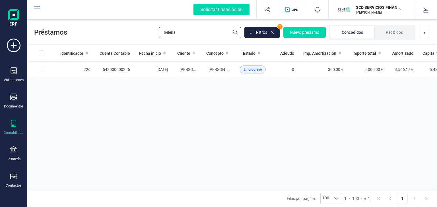
drag, startPoint x: 178, startPoint y: 35, endPoint x: 111, endPoint y: 33, distance: 66.5
click at [114, 33] on div "Préstamos helena Filtros 1 Nuevo préstamo Concedidos Recibidos Descargar Excel" at bounding box center [231, 31] width 409 height 26
click at [208, 68] on span "ITEI S.L." at bounding box center [215, 69] width 14 height 5
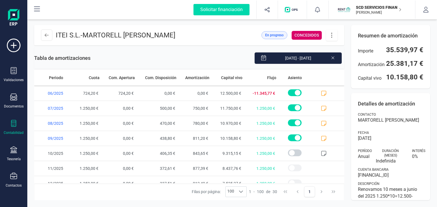
scroll to position [352, 0]
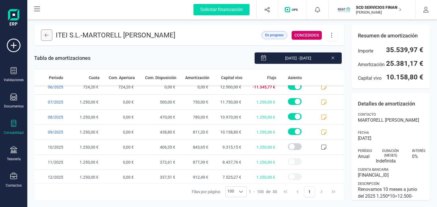
click at [45, 34] on icon at bounding box center [47, 35] width 4 height 5
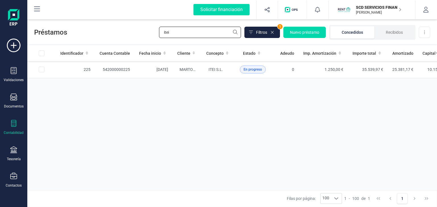
drag, startPoint x: 198, startPoint y: 34, endPoint x: 130, endPoint y: 30, distance: 68.3
click at [131, 30] on div "Préstamos itei Filtros 1 Nuevo préstamo Concedidos Recibidos Descargar Excel" at bounding box center [231, 31] width 409 height 26
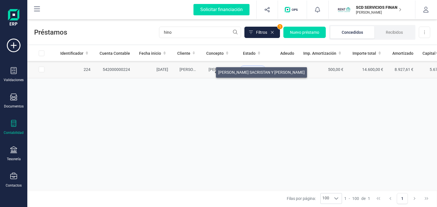
click at [209, 71] on span "ARIADNA HINOJOSA SACRISTAN Y RUTH IZNARDO COSTA" at bounding box center [251, 69] width 86 height 5
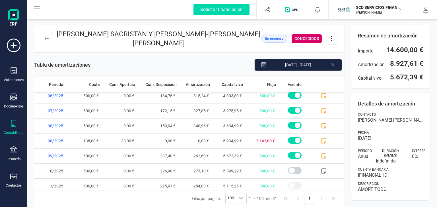
scroll to position [367, 0]
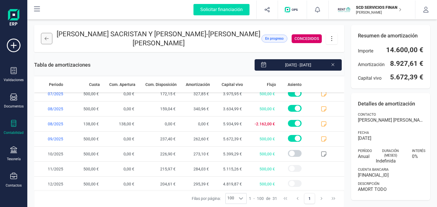
click at [46, 40] on icon at bounding box center [47, 38] width 4 height 3
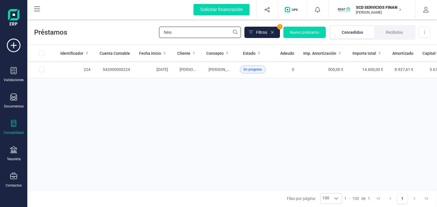
drag, startPoint x: 190, startPoint y: 35, endPoint x: 100, endPoint y: 38, distance: 90.1
click at [111, 38] on div "Préstamos hino Filtros 1 Nuevo préstamo Concedidos Recibidos Descargar Excel" at bounding box center [231, 31] width 409 height 26
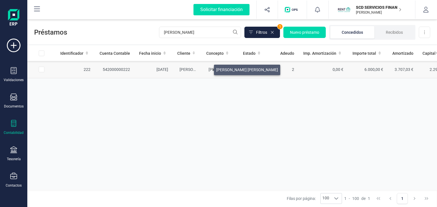
click at [208, 68] on span "DEBORAH DELIAH GONZALEZ LOPEZ" at bounding box center [239, 69] width 62 height 5
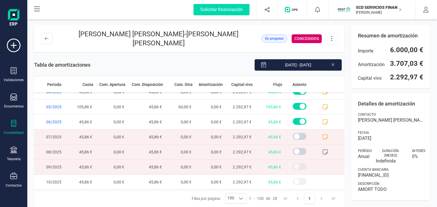
scroll to position [294, 0]
click at [45, 39] on icon at bounding box center [47, 38] width 4 height 5
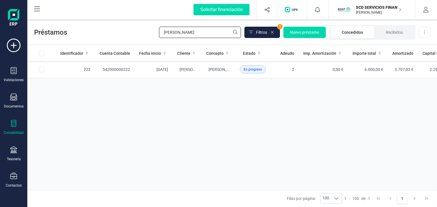
drag, startPoint x: 186, startPoint y: 29, endPoint x: 135, endPoint y: 39, distance: 51.8
click at [135, 39] on div "Préstamos debor Filtros 1 Nuevo préstamo Concedidos Recibidos Descargar Excel" at bounding box center [231, 31] width 409 height 26
click at [121, 70] on td "542000000211" at bounding box center [115, 69] width 40 height 17
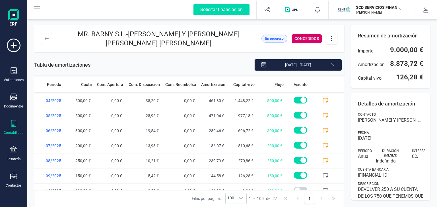
scroll to position [307, 0]
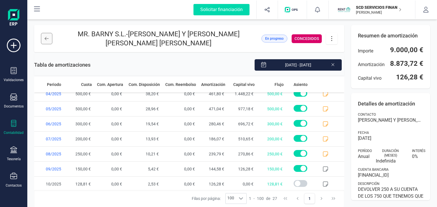
click at [48, 36] on icon at bounding box center [47, 38] width 4 height 5
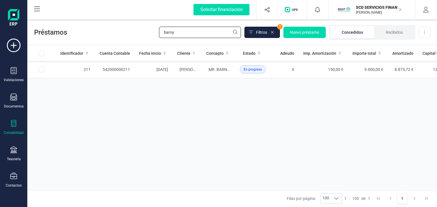
drag, startPoint x: 199, startPoint y: 34, endPoint x: 74, endPoint y: 29, distance: 124.8
click at [78, 29] on div "Préstamos barny Filtros 1 Nuevo préstamo Concedidos Recibidos Descargar Excel" at bounding box center [231, 31] width 409 height 26
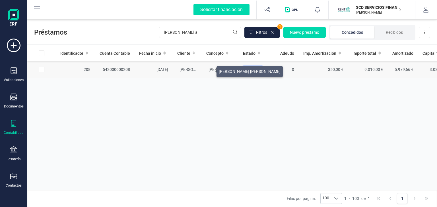
click at [209, 70] on span "FRANCISCO SANCHEZ ALEMAN" at bounding box center [239, 69] width 62 height 5
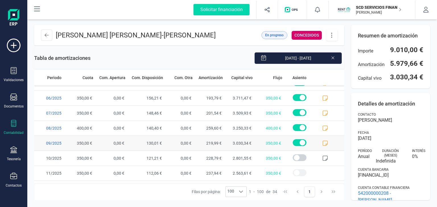
scroll to position [412, 0]
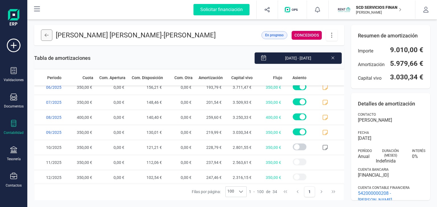
click at [47, 35] on icon at bounding box center [47, 35] width 4 height 5
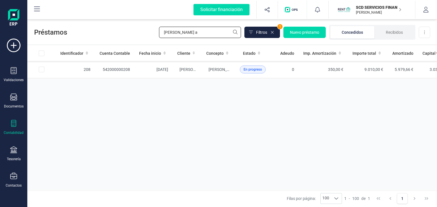
drag, startPoint x: 208, startPoint y: 34, endPoint x: 109, endPoint y: 30, distance: 98.5
click at [114, 30] on div "Préstamos sanchez a Filtros 1 Nuevo préstamo Concedidos Recibidos Descargar Exc…" at bounding box center [231, 31] width 409 height 26
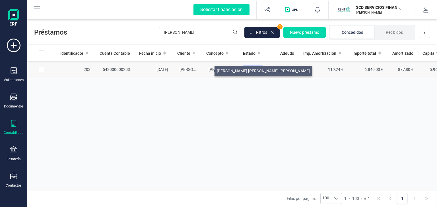
click at [208, 70] on span "MARIA LORENA GARCIA DA ROSA" at bounding box center [254, 69] width 93 height 5
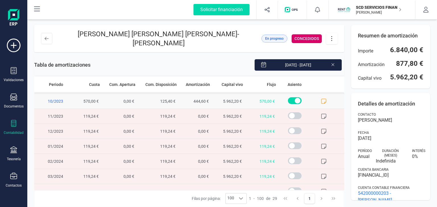
scroll to position [28, 0]
click at [45, 38] on icon at bounding box center [47, 38] width 4 height 5
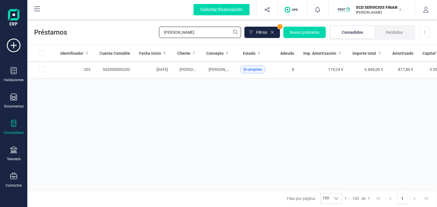
drag, startPoint x: 179, startPoint y: 34, endPoint x: 121, endPoint y: 34, distance: 58.8
click at [129, 31] on div "Préstamos lorena Filtros 1 Nuevo préstamo Concedidos Recibidos Descargar Excel" at bounding box center [231, 31] width 409 height 26
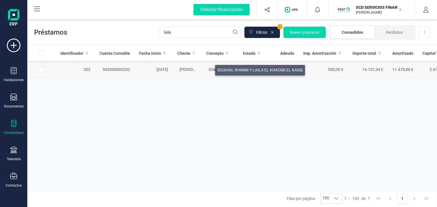
click at [208, 69] on span "SOUHAIL RHNIMI Y LAILA EL KHATABI EL KAISS" at bounding box center [250, 69] width 85 height 5
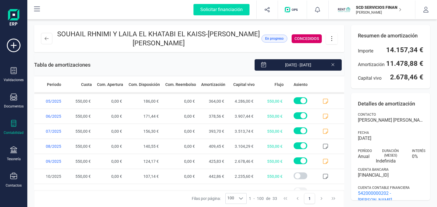
scroll to position [397, 0]
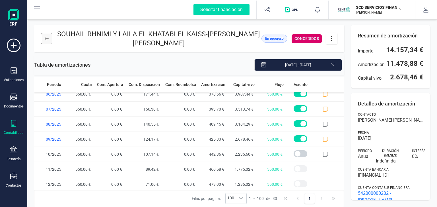
click at [46, 39] on icon at bounding box center [47, 38] width 4 height 5
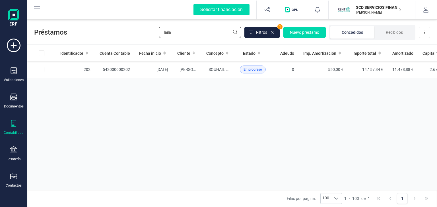
drag, startPoint x: 188, startPoint y: 32, endPoint x: 111, endPoint y: 33, distance: 77.0
click at [111, 33] on div "Préstamos laila Filtros 1 Nuevo préstamo Concedidos Recibidos Descargar Excel" at bounding box center [231, 31] width 409 height 26
click at [205, 69] on td "OUMAR DIALLO" at bounding box center [219, 69] width 34 height 17
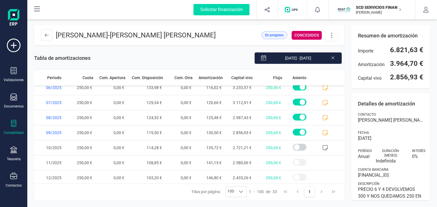
scroll to position [397, 0]
click at [49, 34] on button at bounding box center [46, 35] width 11 height 11
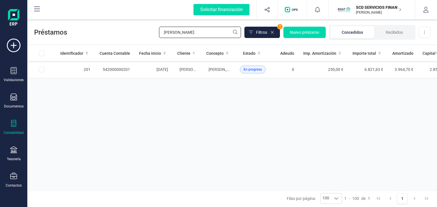
drag, startPoint x: 180, startPoint y: 34, endPoint x: 117, endPoint y: 30, distance: 63.2
click at [119, 29] on div "Préstamos oumar Filtros 1 Nuevo préstamo Concedidos Recibidos Descargar Excel" at bounding box center [231, 31] width 409 height 26
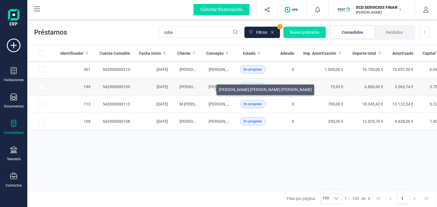
click at [209, 88] on span "TOMAS ANGEL COBA BUITRAGO" at bounding box center [254, 87] width 93 height 5
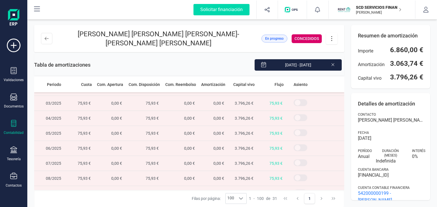
scroll to position [367, 0]
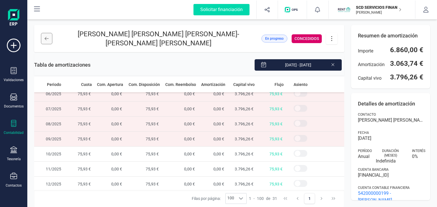
click at [43, 36] on button at bounding box center [46, 38] width 11 height 11
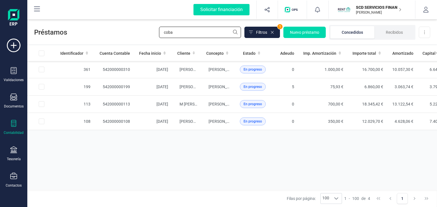
drag, startPoint x: 178, startPoint y: 34, endPoint x: 117, endPoint y: 31, distance: 61.5
click at [118, 31] on div "Préstamos coba Filtros 1 Nuevo préstamo Concedidos Recibidos Descargar Excel" at bounding box center [231, 31] width 409 height 26
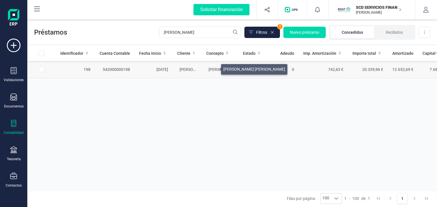
click at [214, 68] on span "ROCIO MILAGRITOS MENDOCILLA GUEVARA" at bounding box center [239, 69] width 62 height 5
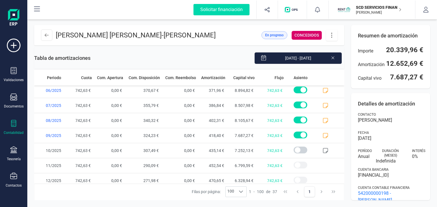
scroll to position [457, 0]
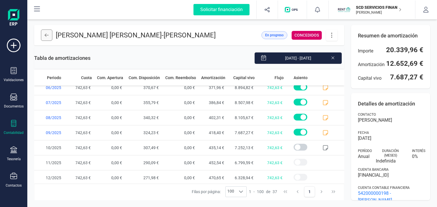
click at [45, 38] on icon at bounding box center [47, 35] width 4 height 5
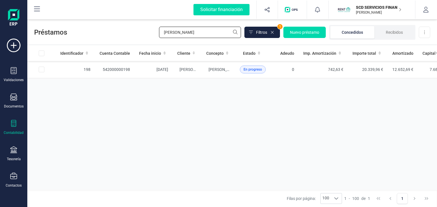
drag, startPoint x: 185, startPoint y: 34, endPoint x: 105, endPoint y: 34, distance: 80.4
click at [107, 34] on div "Préstamos milagritos Filtros 1 Nuevo préstamo Concedidos Recibidos Descargar Ex…" at bounding box center [231, 31] width 409 height 26
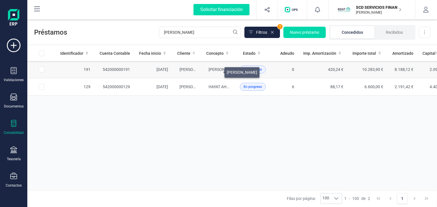
click at [217, 71] on span "ABDELKADER AALAOUI" at bounding box center [223, 69] width 30 height 5
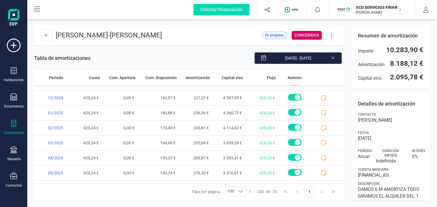
scroll to position [397, 0]
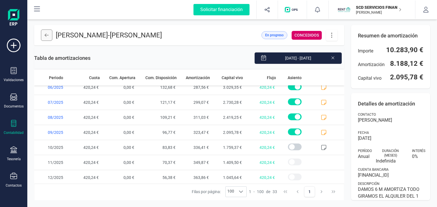
click at [45, 36] on icon at bounding box center [47, 35] width 4 height 5
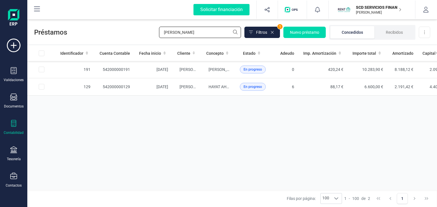
drag, startPoint x: 182, startPoint y: 33, endPoint x: 104, endPoint y: 35, distance: 78.2
click at [104, 35] on div "Préstamos abdel Filtros 1 Nuevo préstamo Concedidos Recibidos Descargar Excel" at bounding box center [231, 31] width 409 height 26
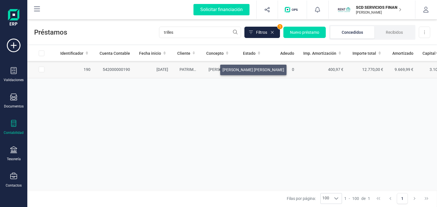
click at [213, 68] on span "ALEJANDRO JAVIER TRILLES OLASO" at bounding box center [239, 69] width 62 height 5
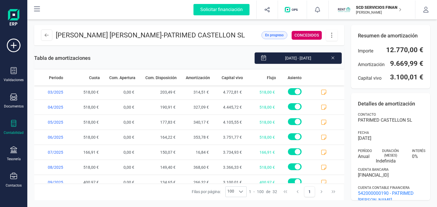
scroll to position [382, 0]
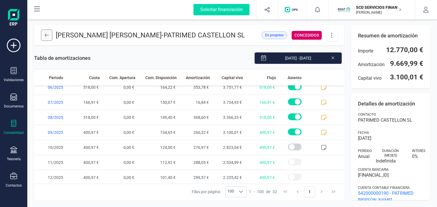
click at [45, 35] on icon at bounding box center [47, 35] width 4 height 3
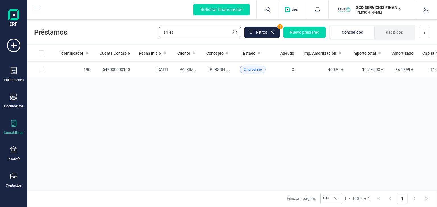
drag, startPoint x: 192, startPoint y: 33, endPoint x: 86, endPoint y: 32, distance: 106.3
click at [87, 31] on div "Préstamos trilles Filtros 1 Nuevo préstamo Concedidos Recibidos Descargar Excel" at bounding box center [231, 31] width 409 height 26
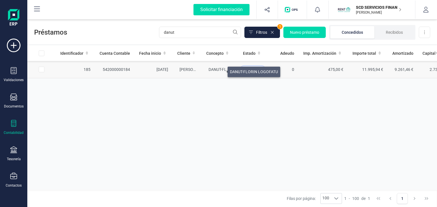
click at [219, 70] on span "DANUT-FLORIN LOGOFATU" at bounding box center [232, 69] width 48 height 5
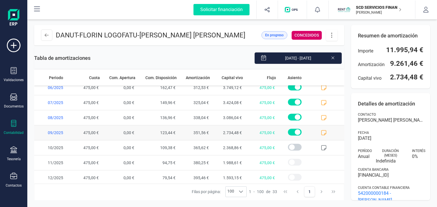
scroll to position [397, 0]
click at [46, 34] on icon at bounding box center [47, 35] width 4 height 3
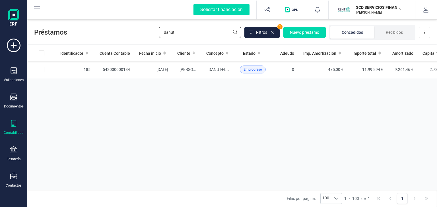
drag, startPoint x: 169, startPoint y: 30, endPoint x: 122, endPoint y: 33, distance: 47.9
click at [122, 33] on div "Préstamos danut Filtros 1 Nuevo préstamo Concedidos Recibidos Descargar Excel" at bounding box center [231, 31] width 409 height 26
click at [204, 72] on td "AB Ihouse Inmobiliaria & Holiday S.L." at bounding box center [219, 69] width 34 height 17
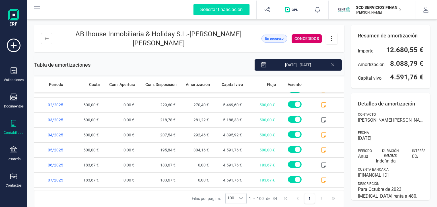
scroll to position [412, 0]
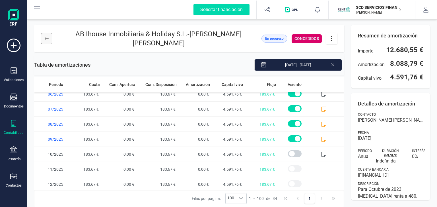
click at [48, 37] on icon at bounding box center [47, 38] width 4 height 5
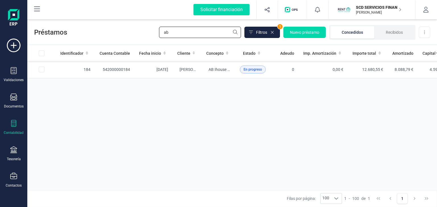
drag, startPoint x: 218, startPoint y: 29, endPoint x: 80, endPoint y: 34, distance: 138.2
click at [81, 34] on div "Préstamos ab Filtros 1 Nuevo préstamo Concedidos Recibidos Descargar Excel" at bounding box center [231, 31] width 409 height 26
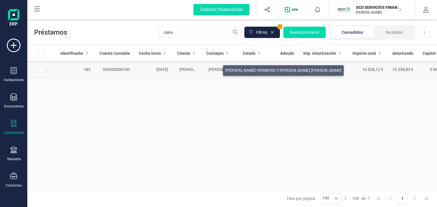
click at [216, 69] on span "ZAIRA BASTIDA HERMOSO Y ANTONIO DAVID RICCA ROMERO" at bounding box center [266, 69] width 116 height 5
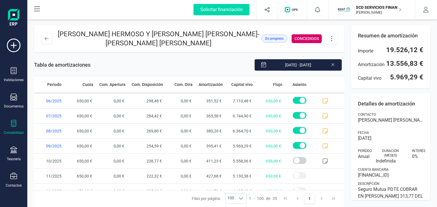
scroll to position [427, 0]
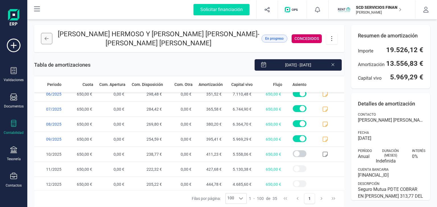
click at [44, 41] on button at bounding box center [46, 38] width 11 height 11
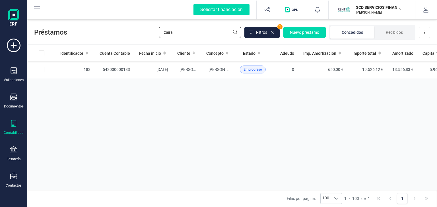
drag, startPoint x: 186, startPoint y: 36, endPoint x: 91, endPoint y: 36, distance: 95.2
click at [97, 35] on div "Préstamos zaira Filtros 1 Nuevo préstamo Concedidos Recibidos Descargar Excel" at bounding box center [231, 31] width 409 height 26
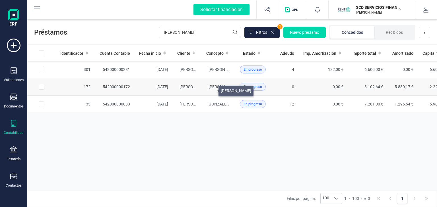
click at [211, 89] on span "IVAN ABAD EIJO" at bounding box center [223, 87] width 30 height 5
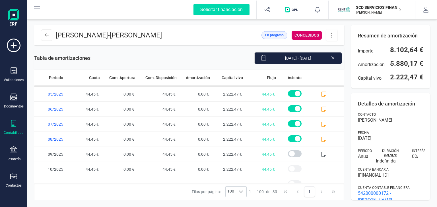
scroll to position [397, 0]
